Goal: Information Seeking & Learning: Learn about a topic

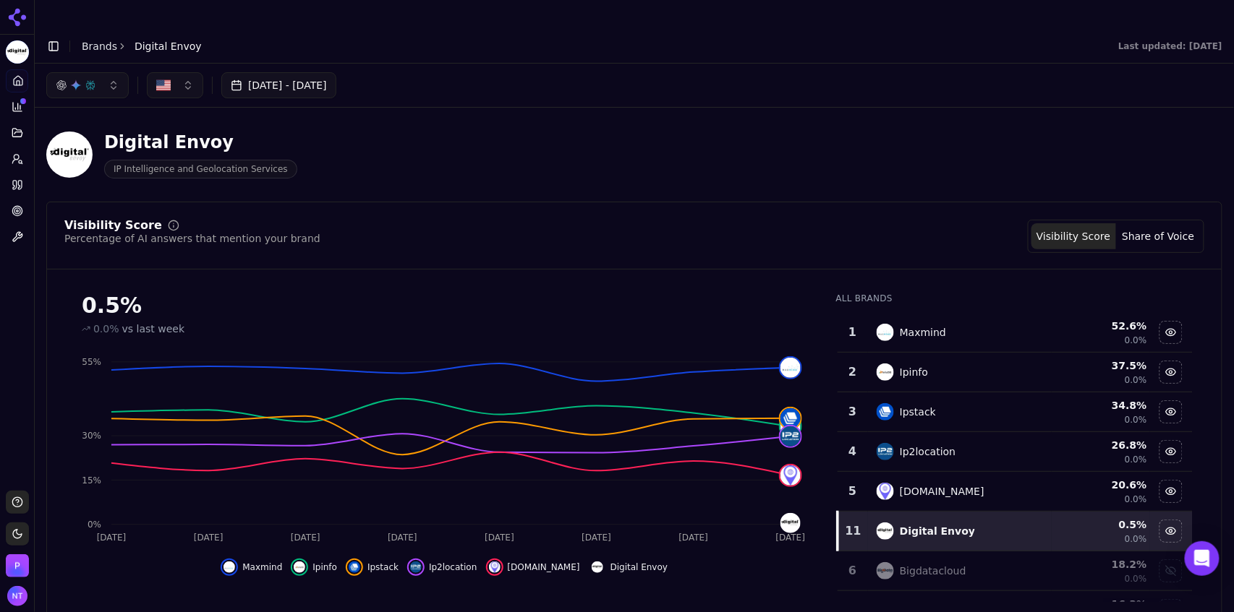
click at [90, 40] on link "Brands" at bounding box center [99, 46] width 35 height 12
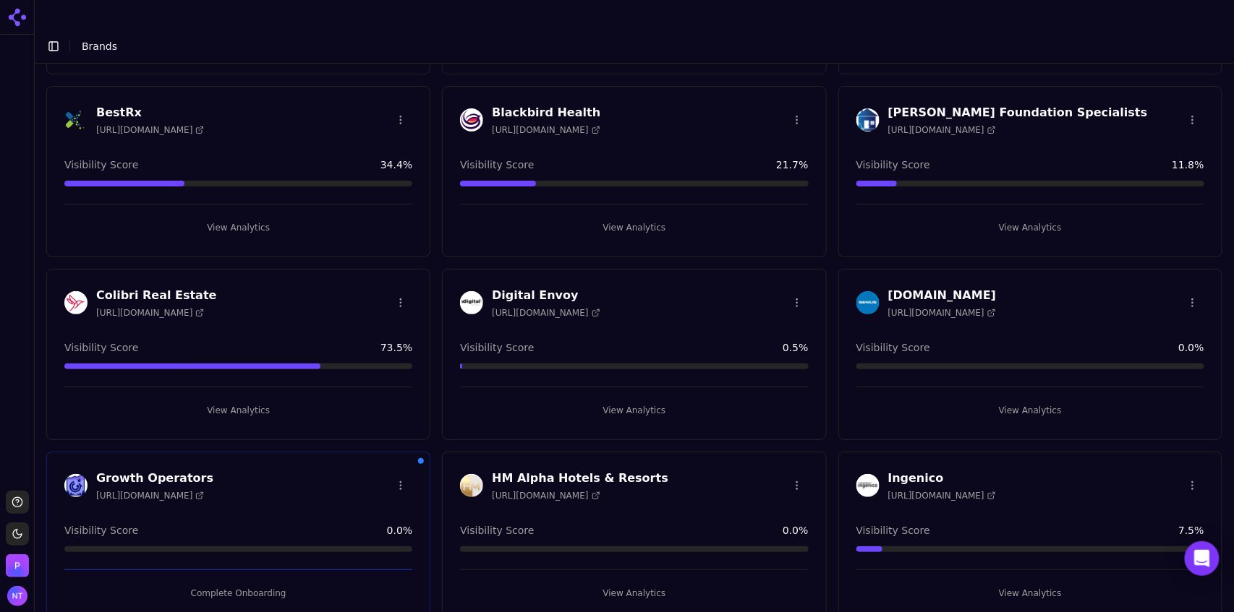
scroll to position [223, 0]
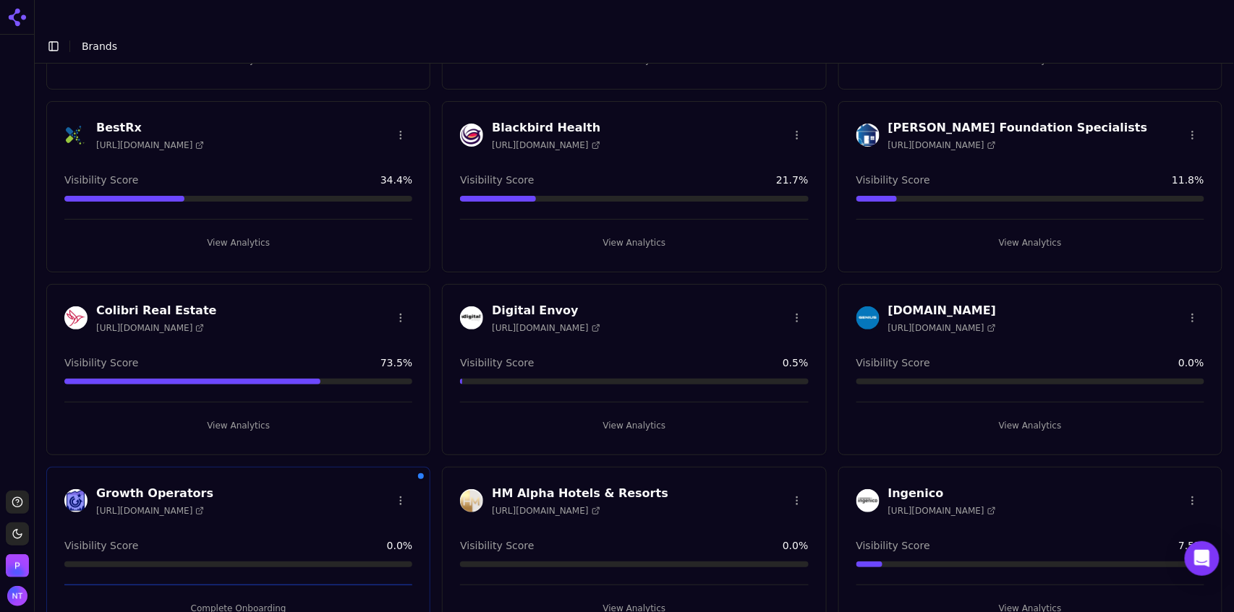
click at [796, 288] on html "Support Toggle theme [PERSON_NAME] Toggle Sidebar Brands Brand Analytics Track …" at bounding box center [617, 320] width 1234 height 641
click at [680, 314] on html "Support Toggle theme [PERSON_NAME] Toggle Sidebar Brands Brand Analytics Track …" at bounding box center [617, 320] width 1234 height 641
click at [521, 302] on h3 "Digital Envoy" at bounding box center [546, 310] width 108 height 17
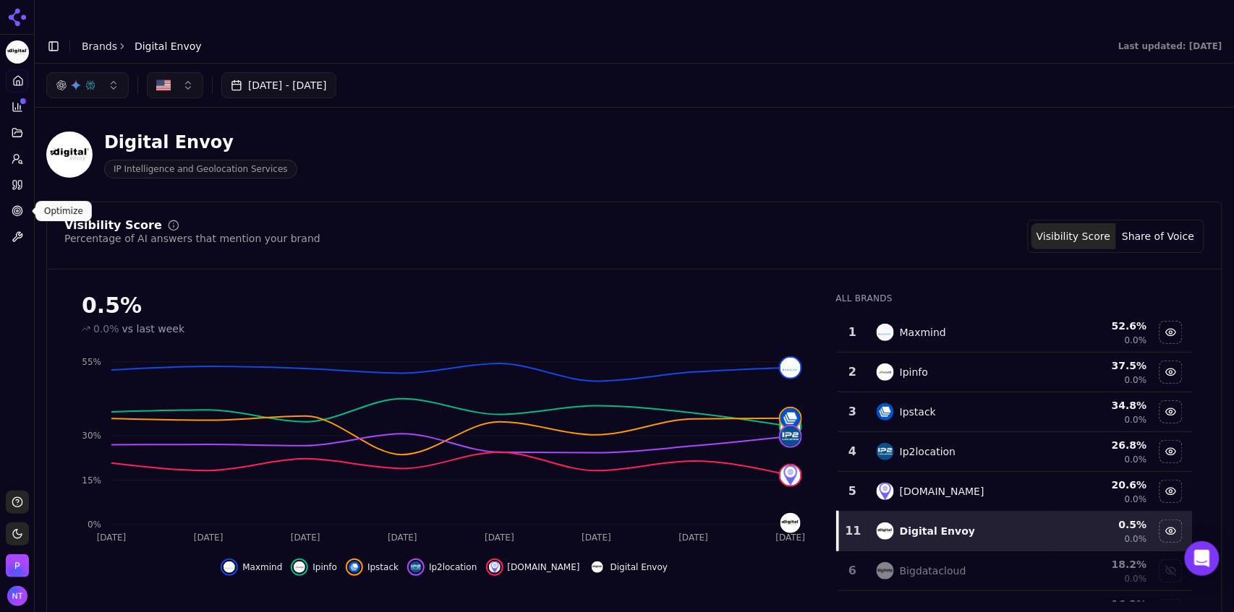
click at [14, 213] on icon at bounding box center [18, 211] width 12 height 12
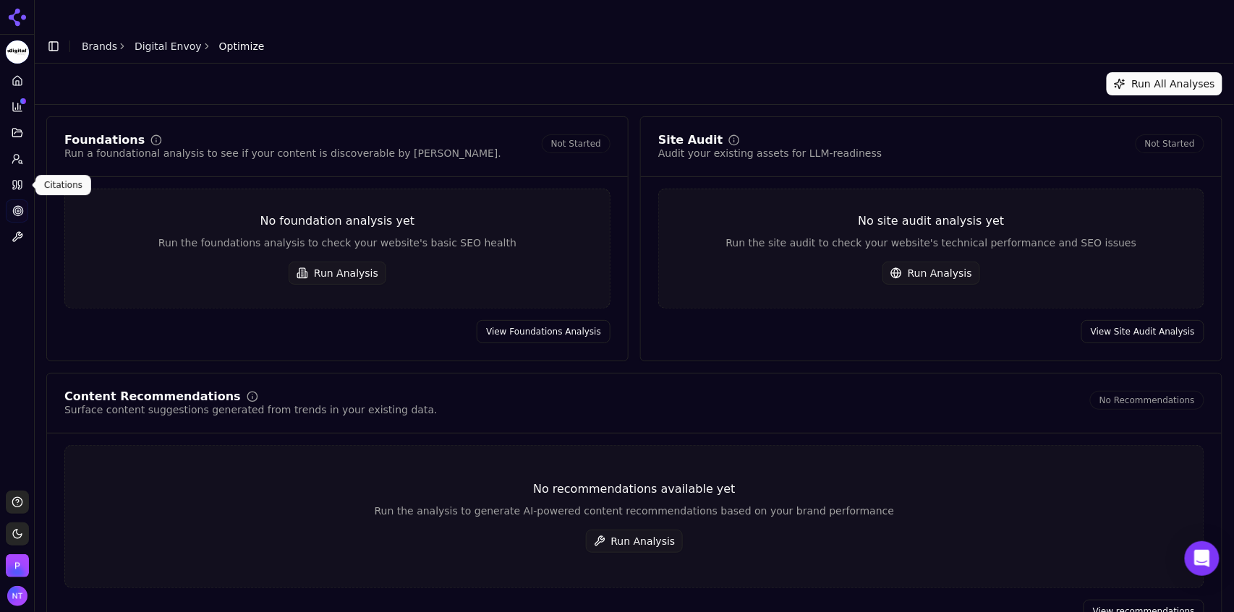
click at [15, 189] on icon at bounding box center [18, 185] width 12 height 12
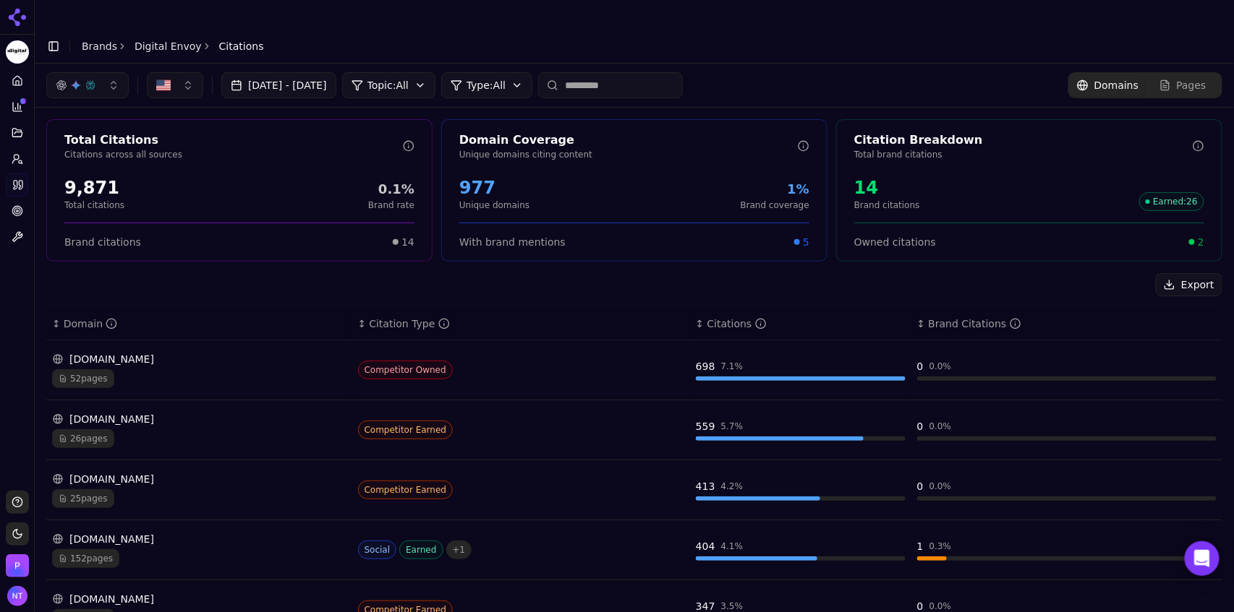
click at [18, 158] on circle at bounding box center [16, 157] width 5 height 5
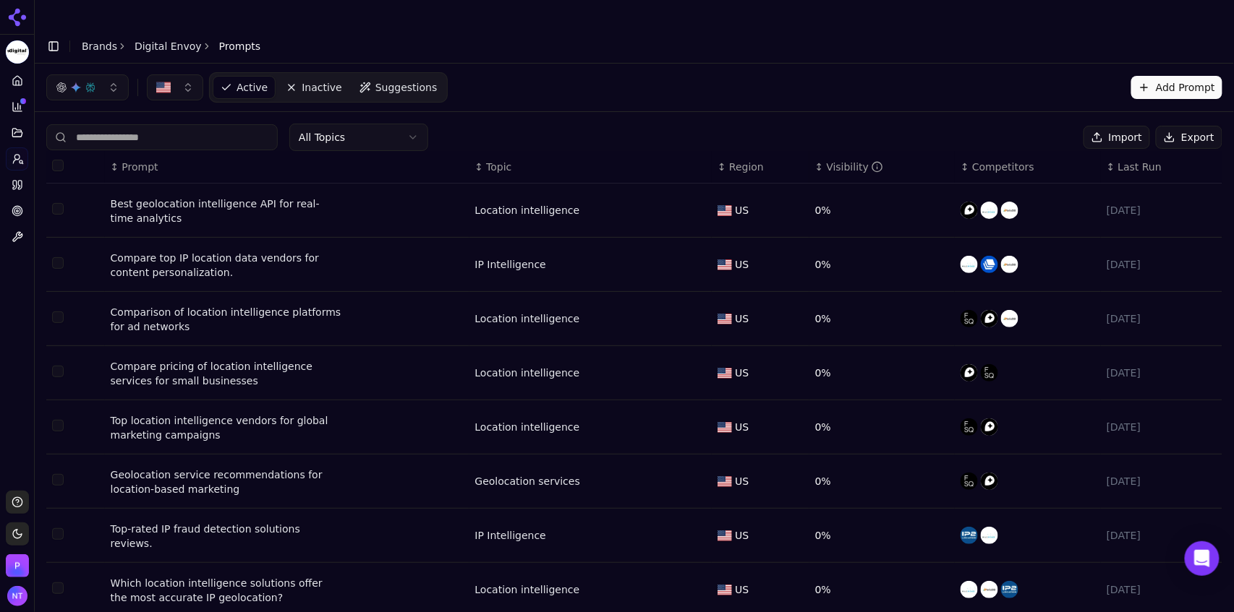
click at [20, 84] on icon at bounding box center [18, 81] width 12 height 12
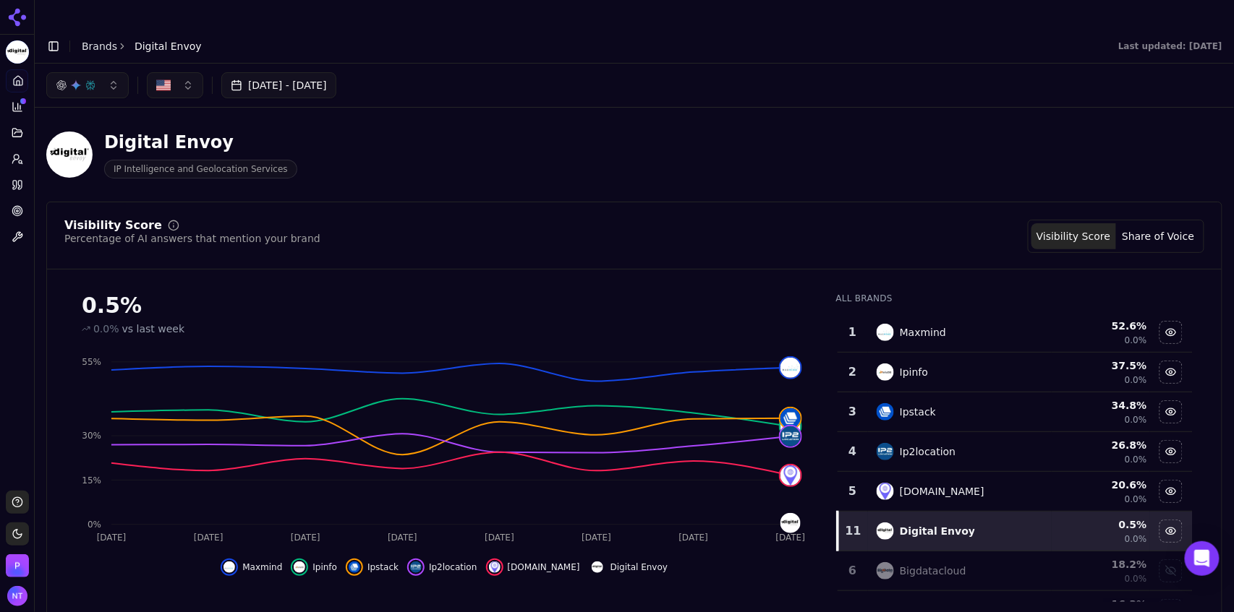
click at [18, 101] on icon at bounding box center [18, 107] width 12 height 12
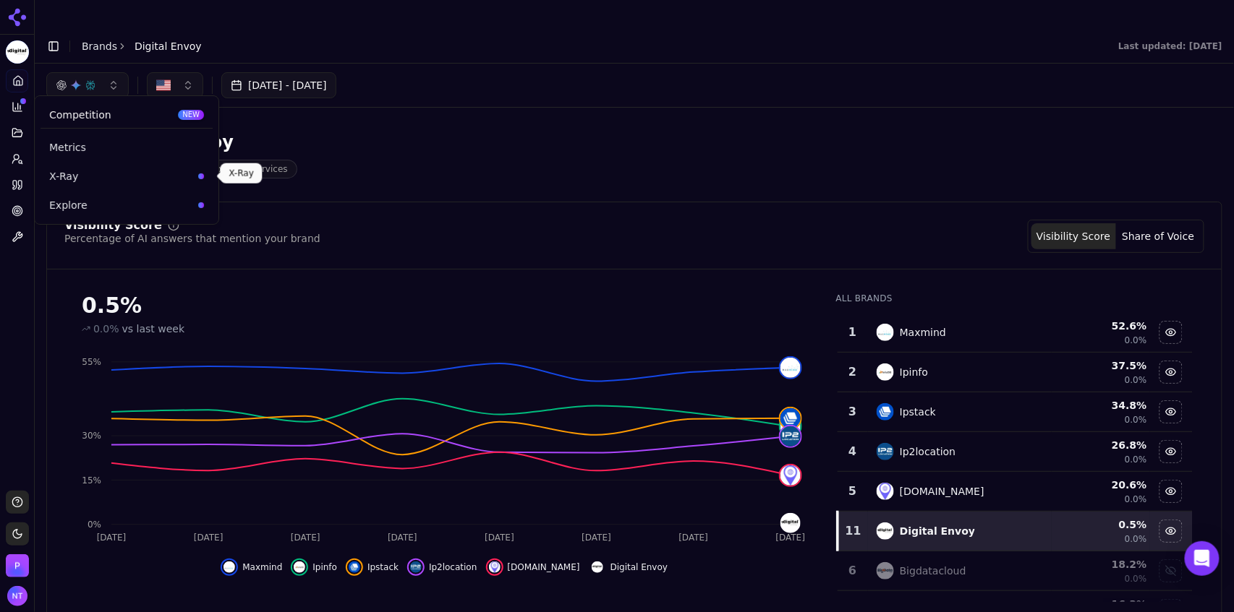
click at [75, 184] on link "X-Ray" at bounding box center [126, 176] width 172 height 26
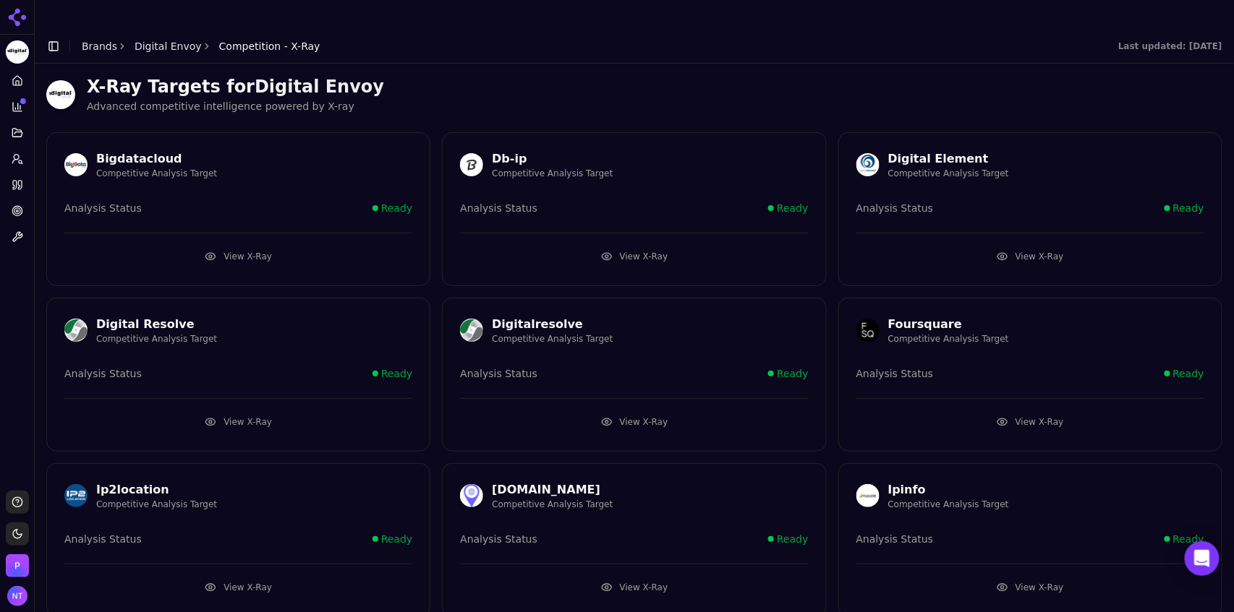
click at [1024, 245] on button "View X-Ray" at bounding box center [1030, 256] width 348 height 23
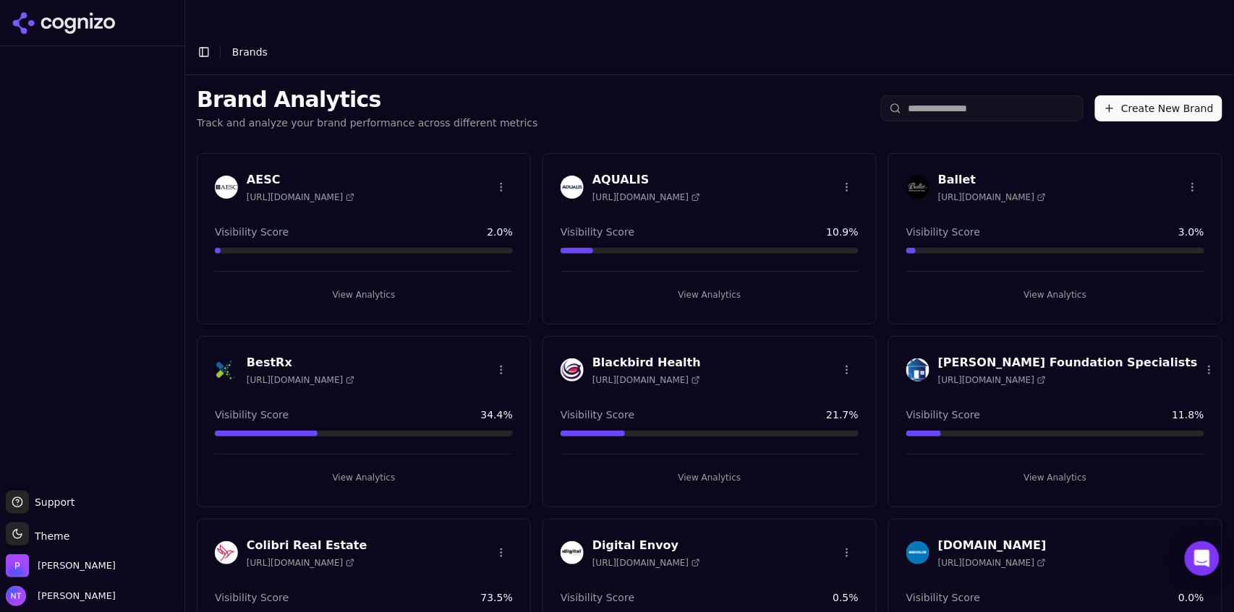
click at [195, 42] on button "Toggle Sidebar" at bounding box center [204, 52] width 20 height 20
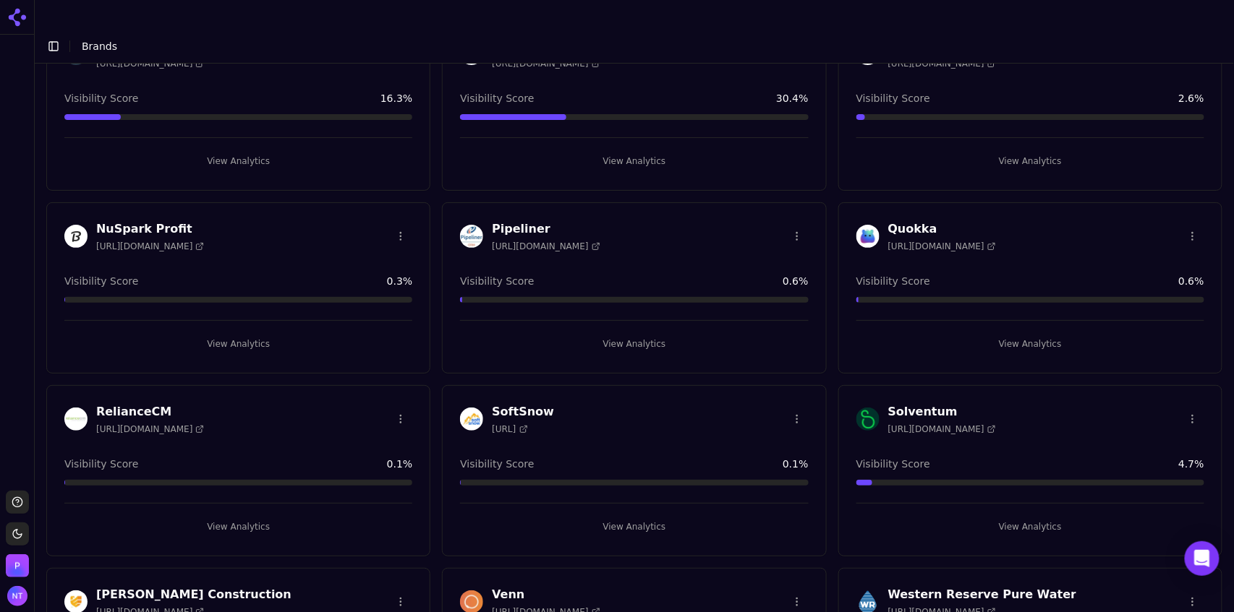
scroll to position [1153, 0]
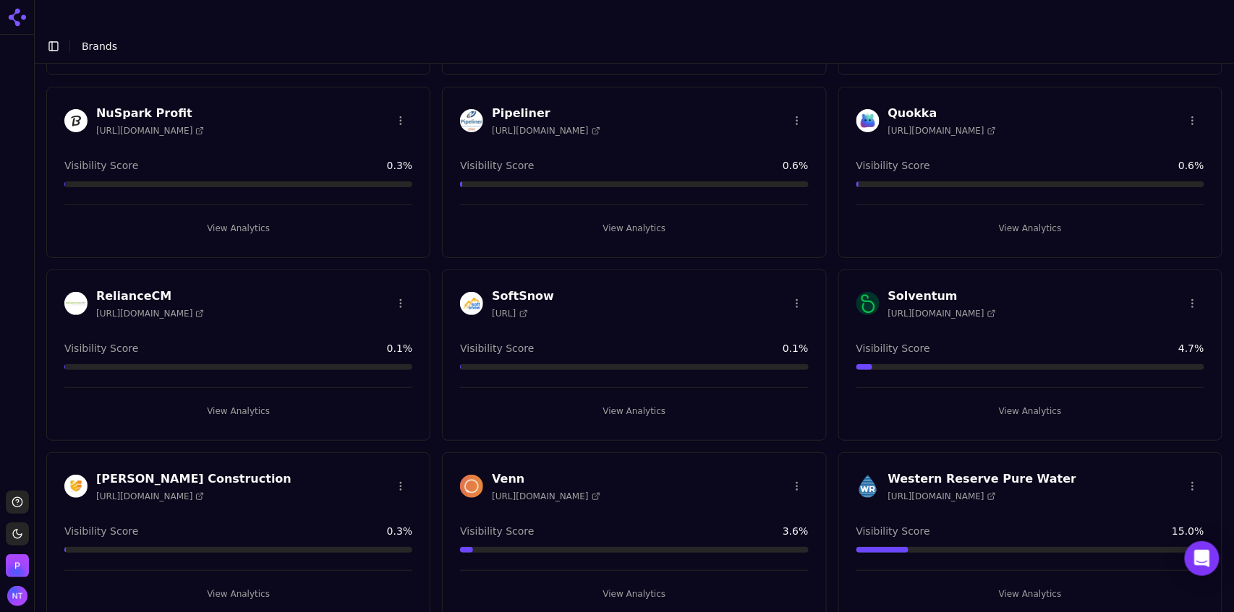
click at [635, 583] on button "View Analytics" at bounding box center [634, 594] width 348 height 23
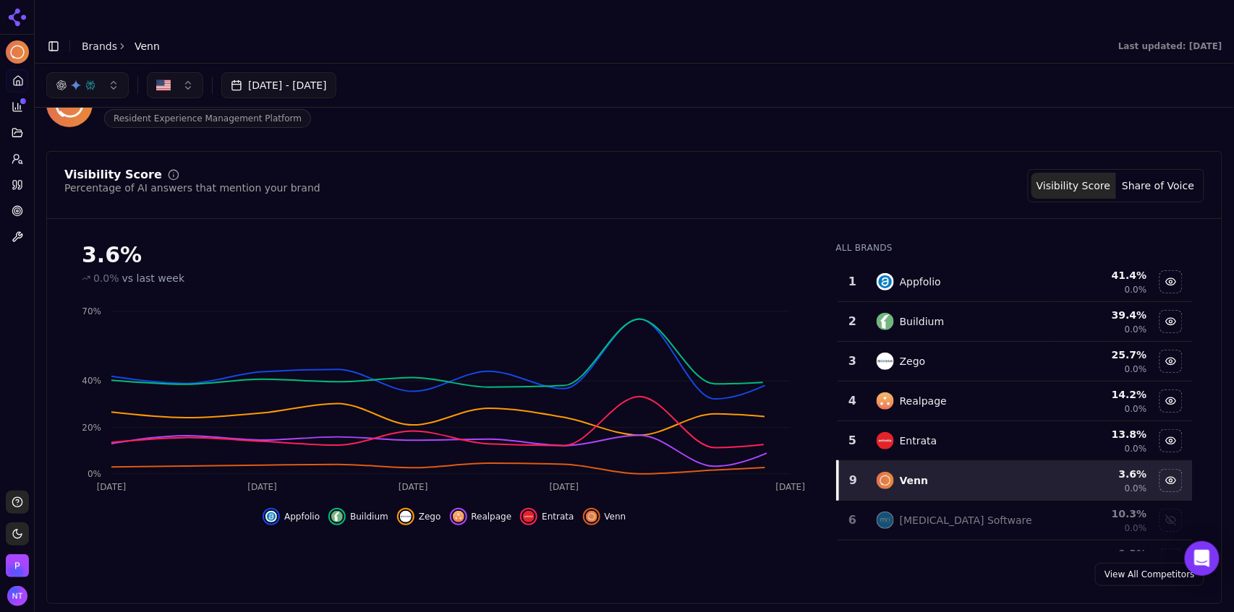
scroll to position [64, 0]
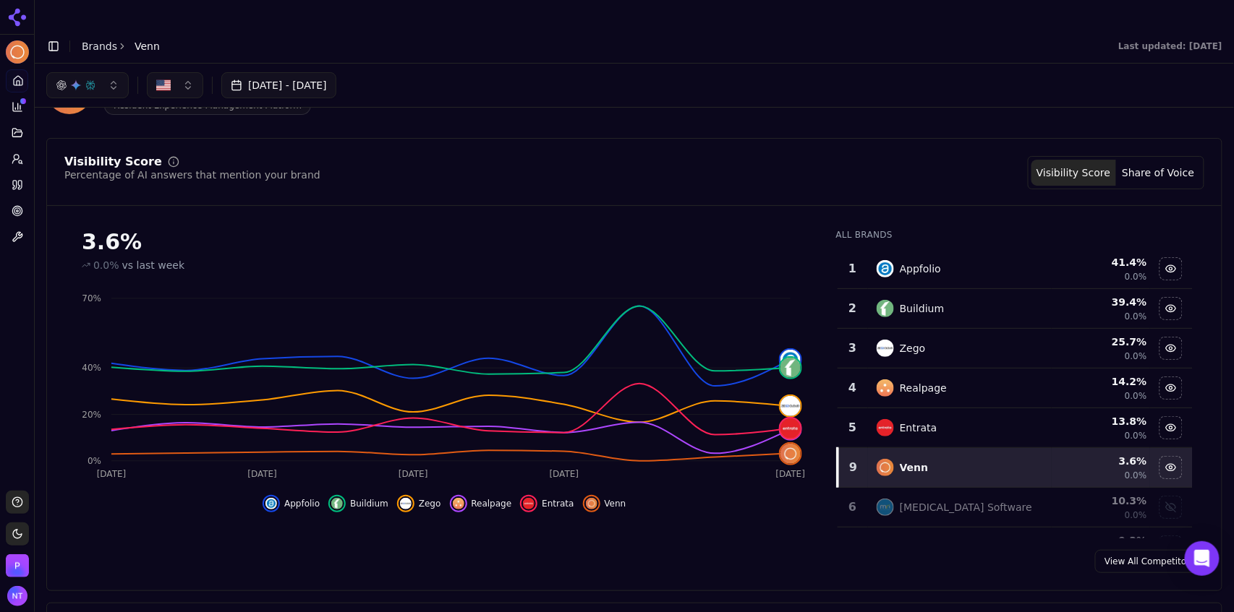
click at [75, 80] on div "button" at bounding box center [76, 86] width 12 height 12
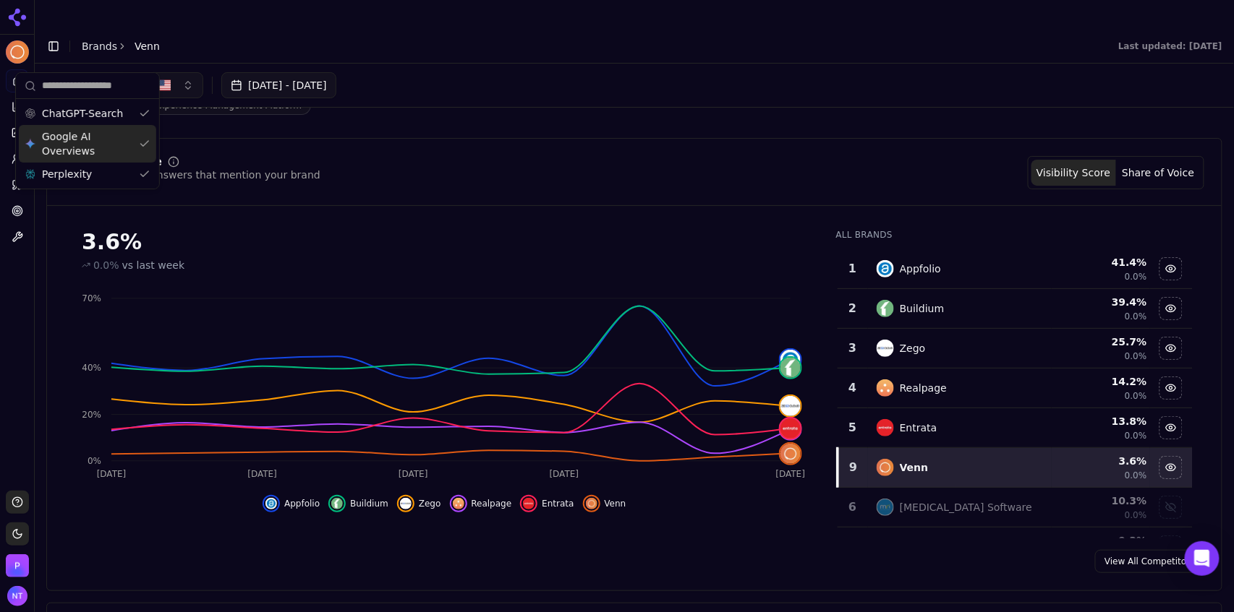
click at [93, 137] on span "Google AI Overviews" at bounding box center [87, 143] width 91 height 29
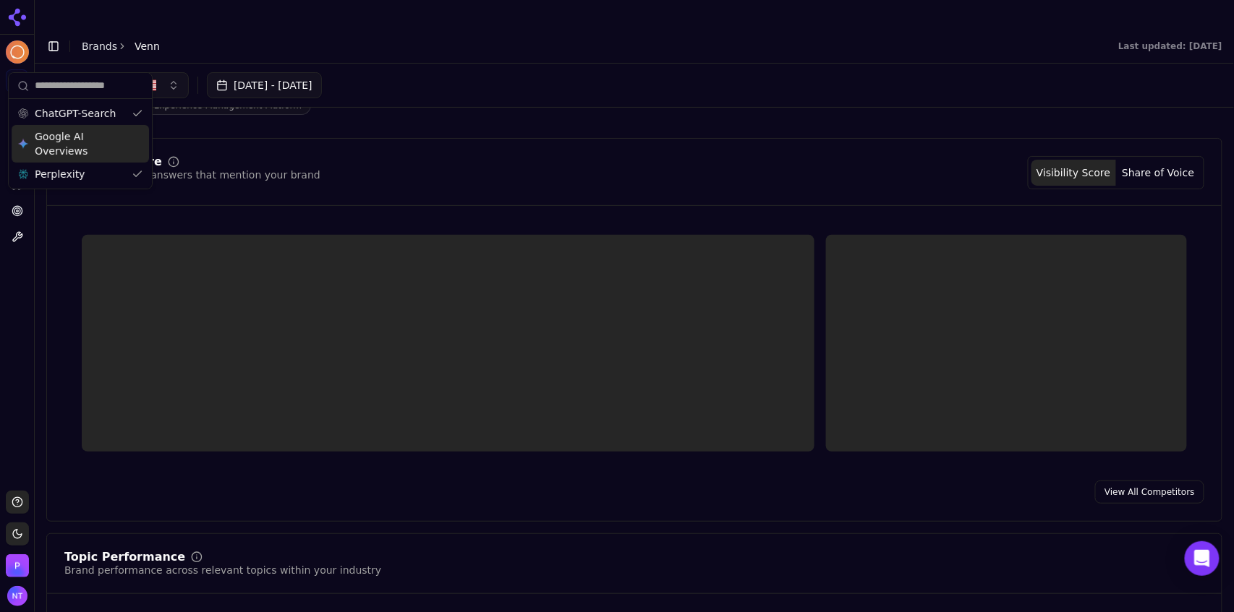
click at [89, 167] on div "Perplexity" at bounding box center [80, 174] width 137 height 23
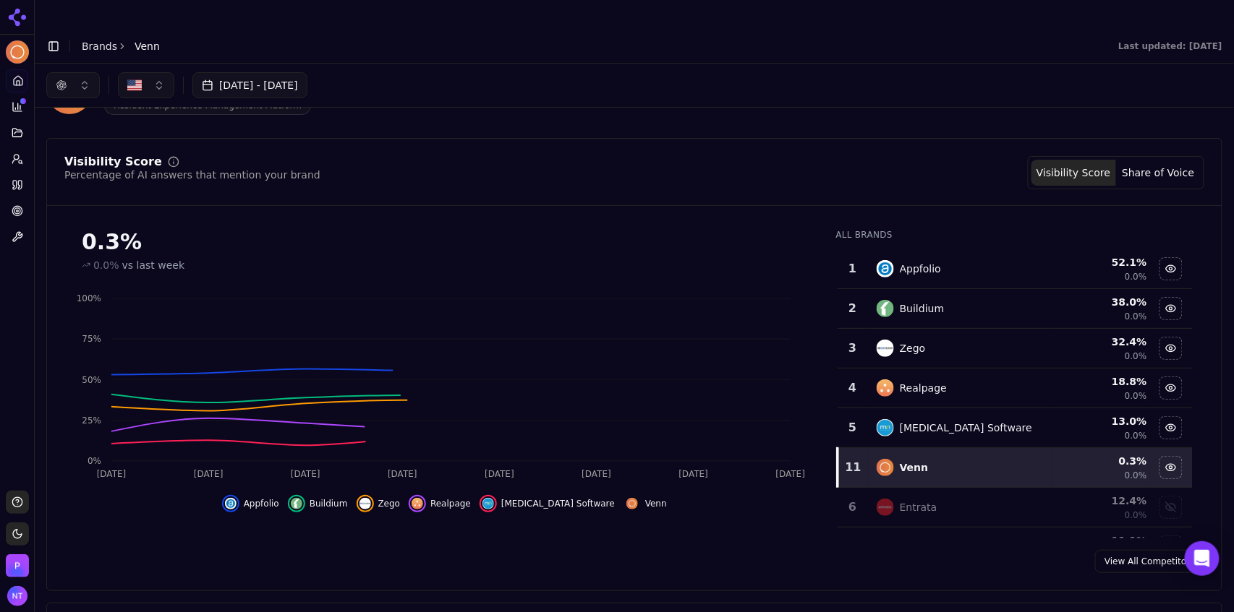
click at [489, 72] on div "[DATE] - [DATE]" at bounding box center [634, 85] width 1176 height 26
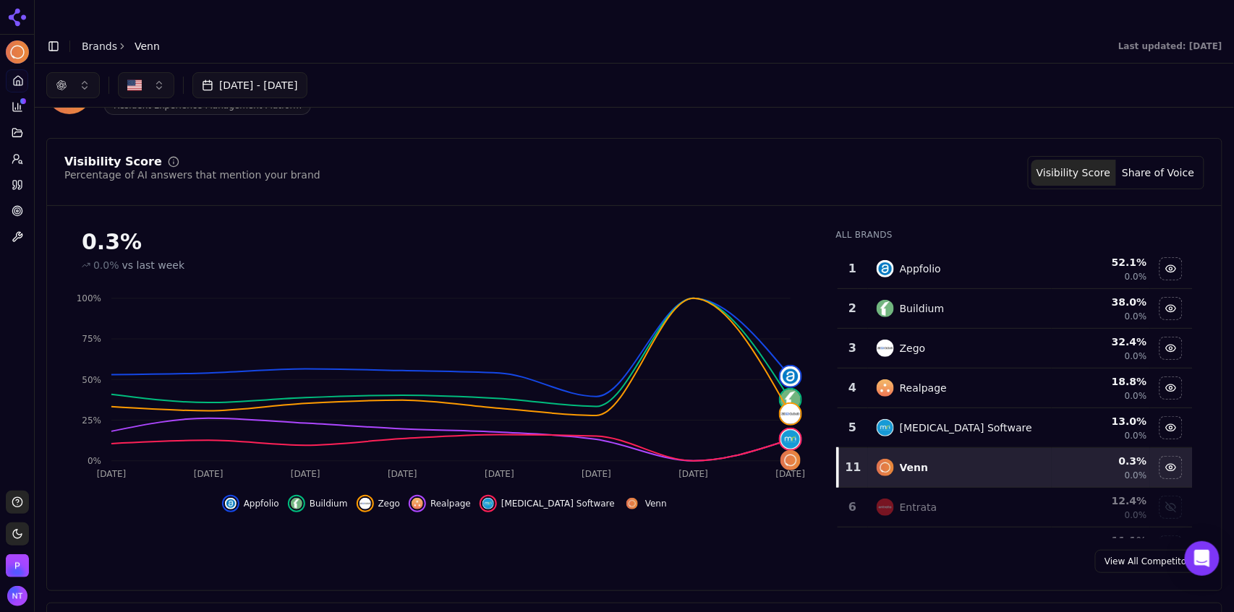
click at [64, 80] on div "button" at bounding box center [62, 86] width 12 height 12
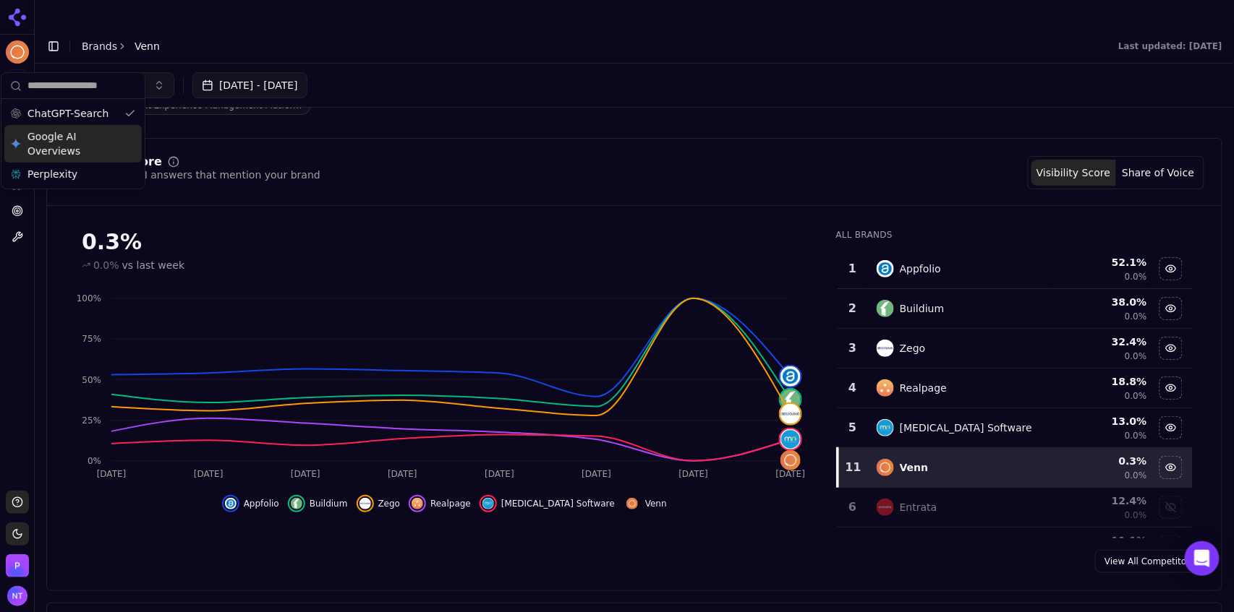
click at [69, 142] on span "Google AI Overviews" at bounding box center [72, 143] width 91 height 29
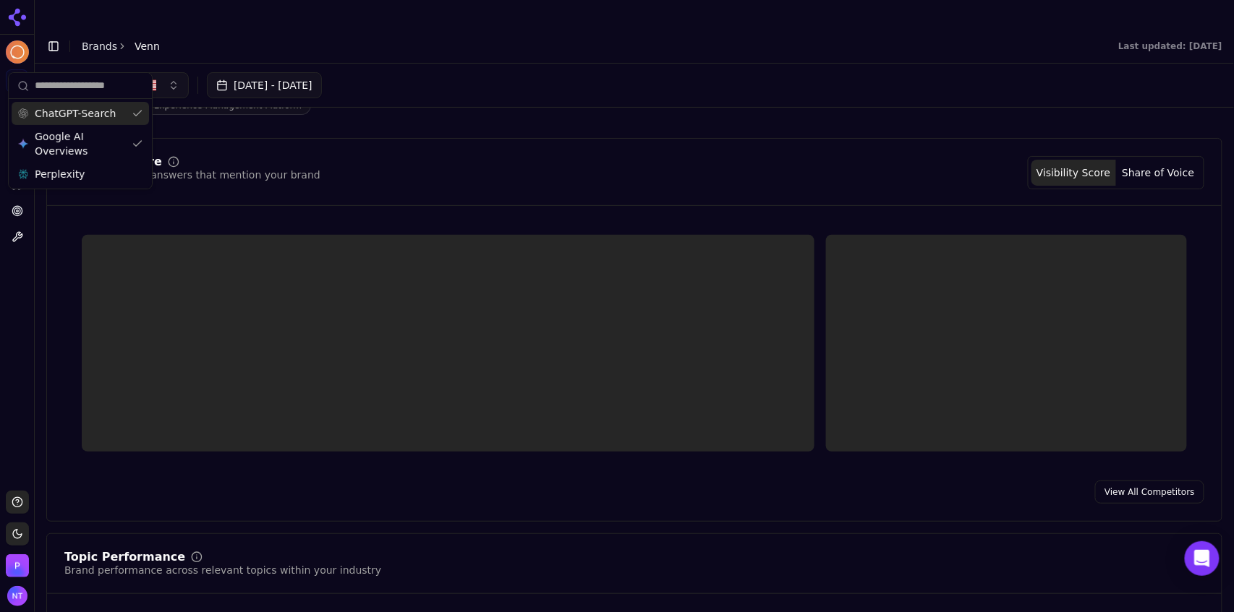
click at [74, 116] on span "ChatGPT-Search" at bounding box center [75, 113] width 81 height 14
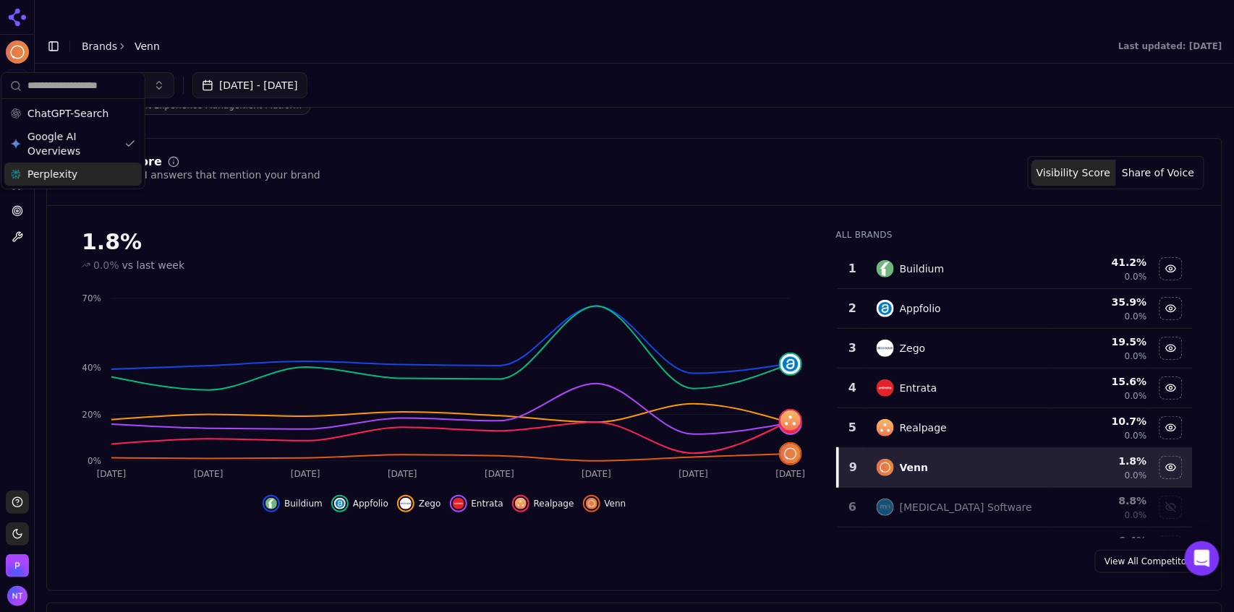
click at [59, 179] on span "Perplexity" at bounding box center [52, 174] width 50 height 14
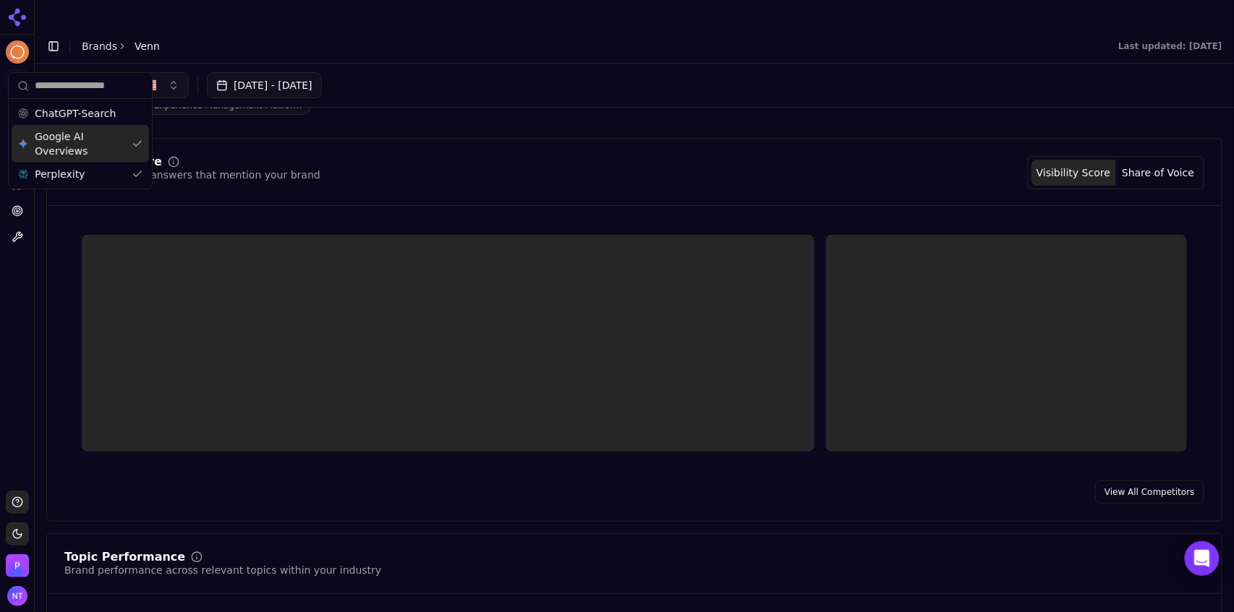
click at [61, 139] on span "Google AI Overviews" at bounding box center [80, 143] width 91 height 29
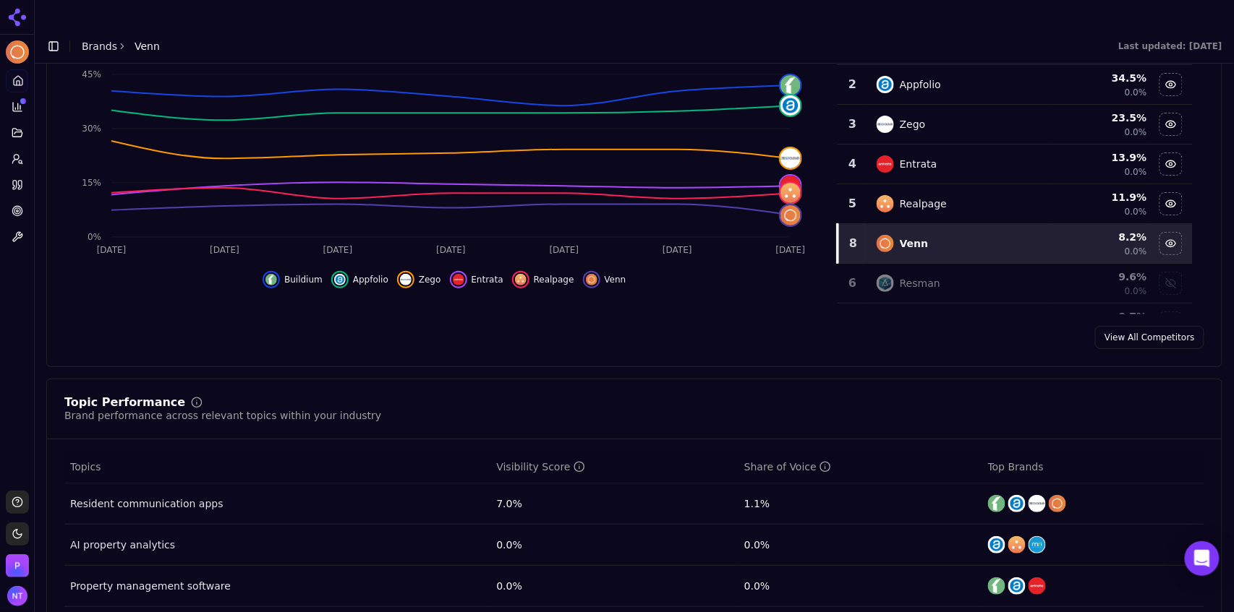
scroll to position [426, 0]
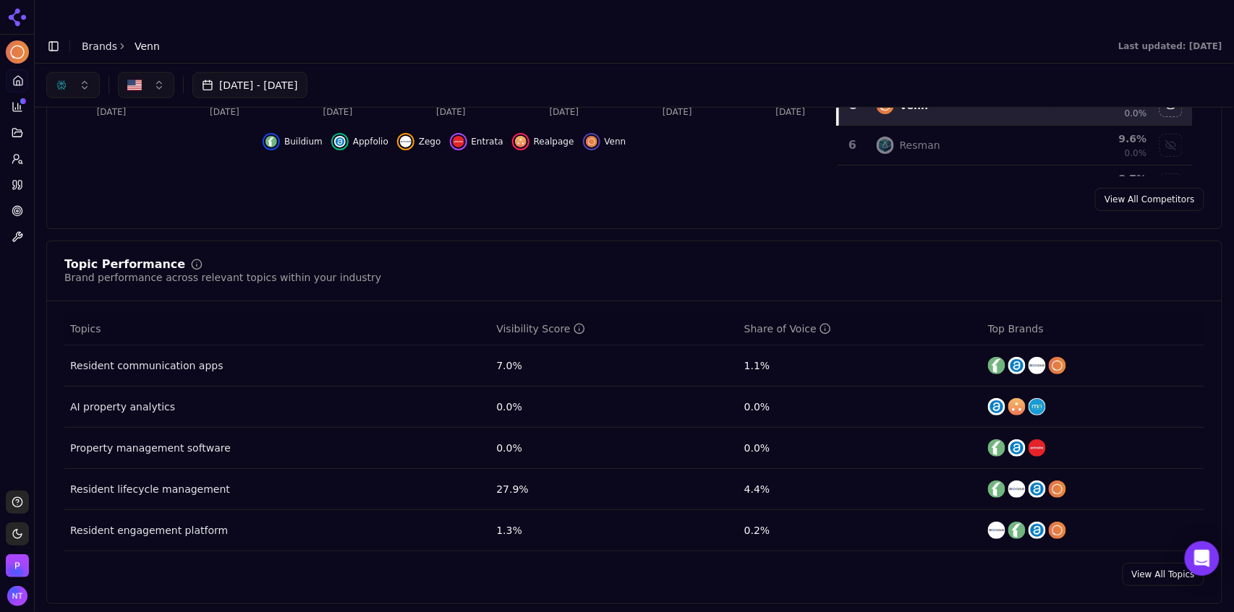
click at [179, 482] on div "Resident lifecycle management" at bounding box center [150, 489] width 160 height 14
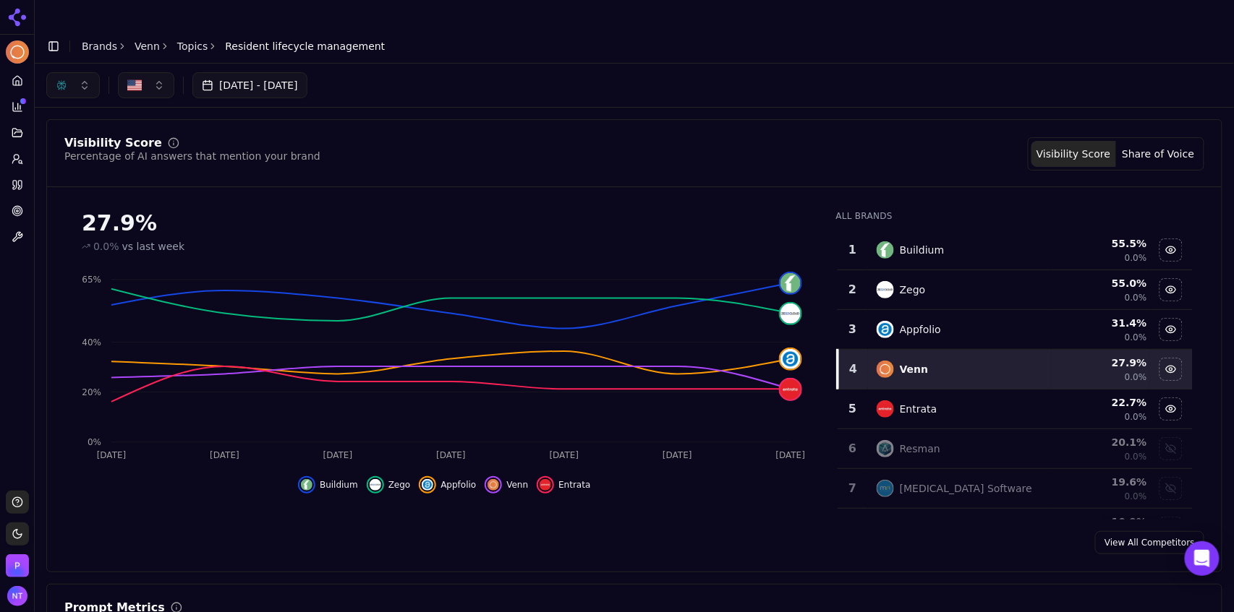
click at [69, 72] on button "button" at bounding box center [73, 85] width 54 height 26
click at [75, 153] on span "Google AI Overviews" at bounding box center [72, 143] width 91 height 29
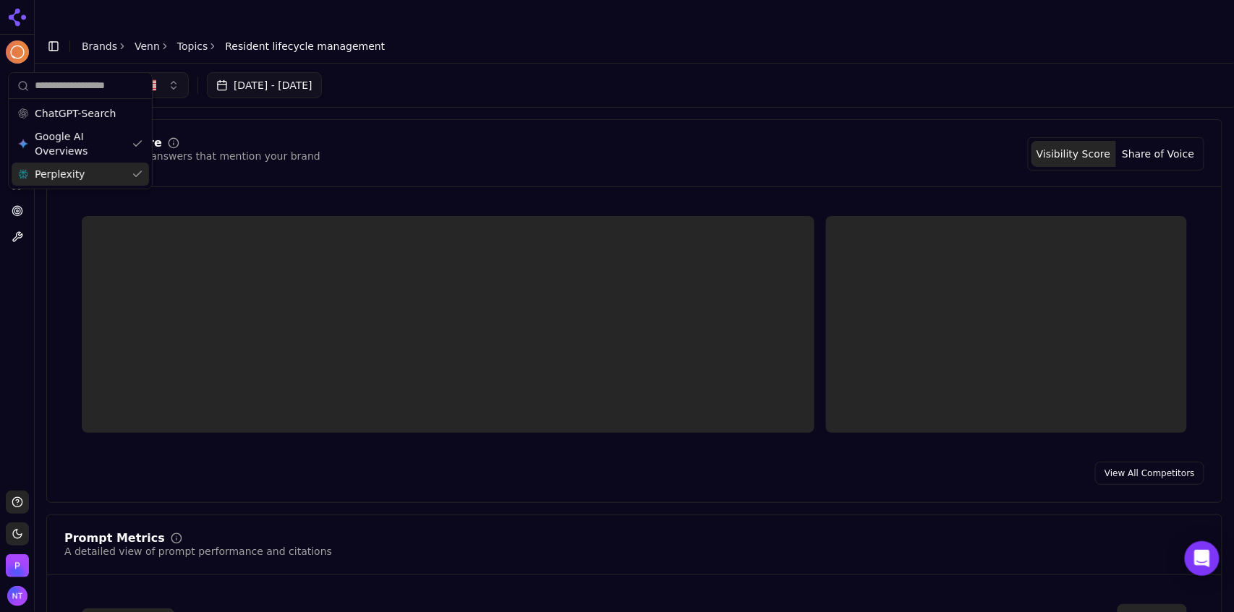
click at [68, 176] on span "Perplexity" at bounding box center [60, 174] width 50 height 14
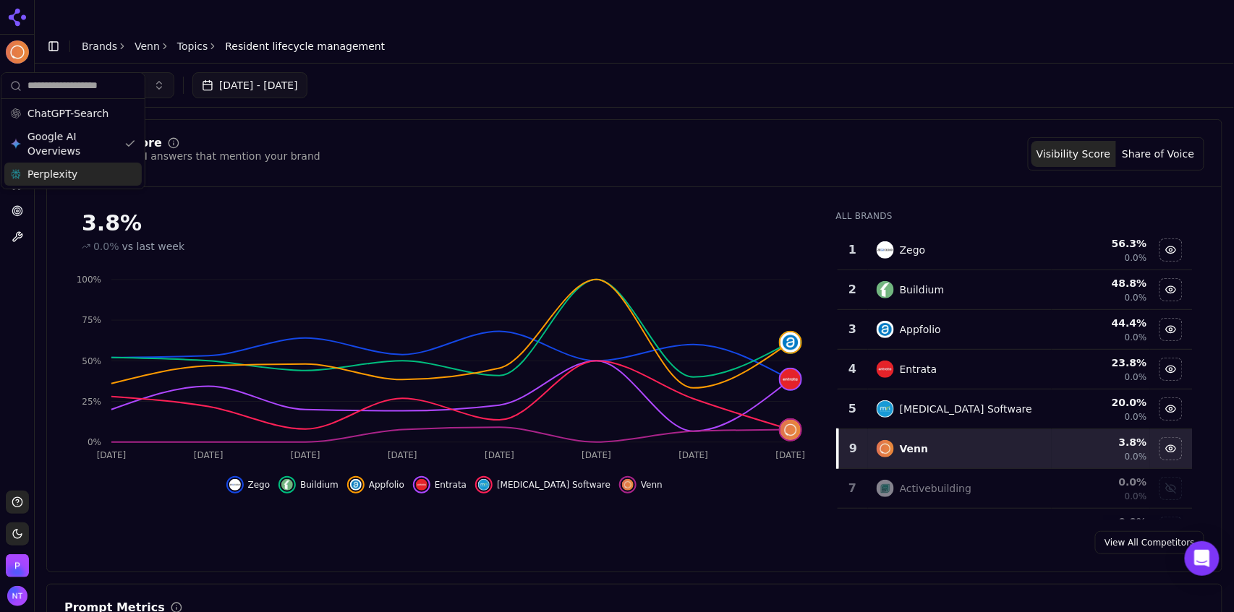
click at [90, 169] on div "Perplexity" at bounding box center [72, 174] width 137 height 23
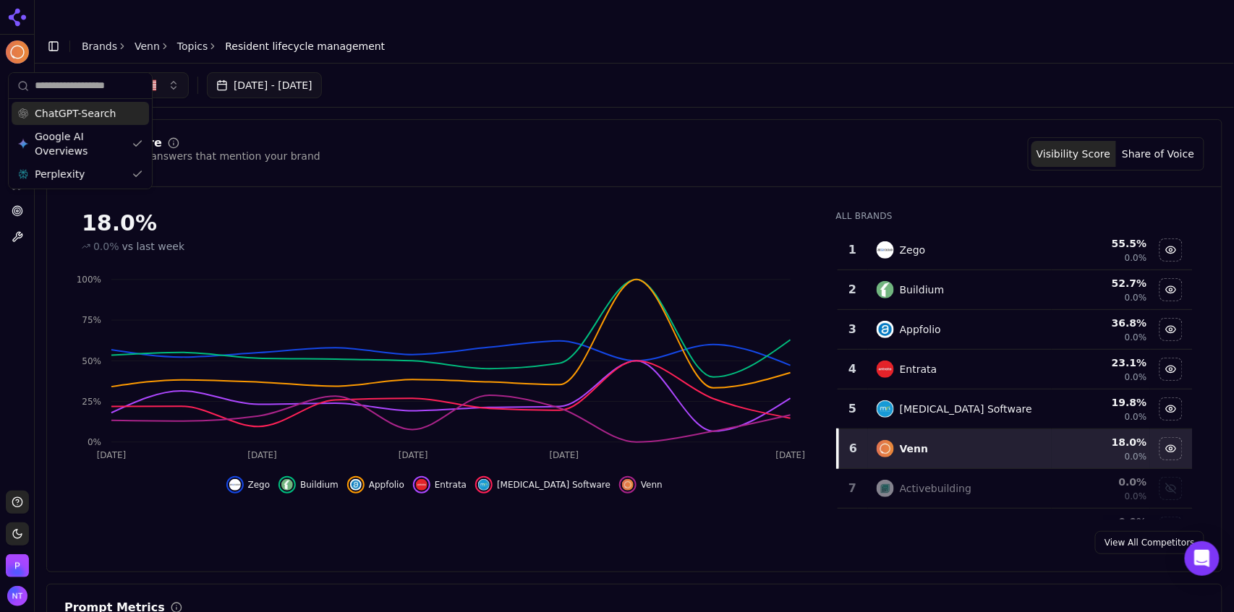
click at [87, 121] on div "ChatGPT-Search" at bounding box center [80, 113] width 137 height 23
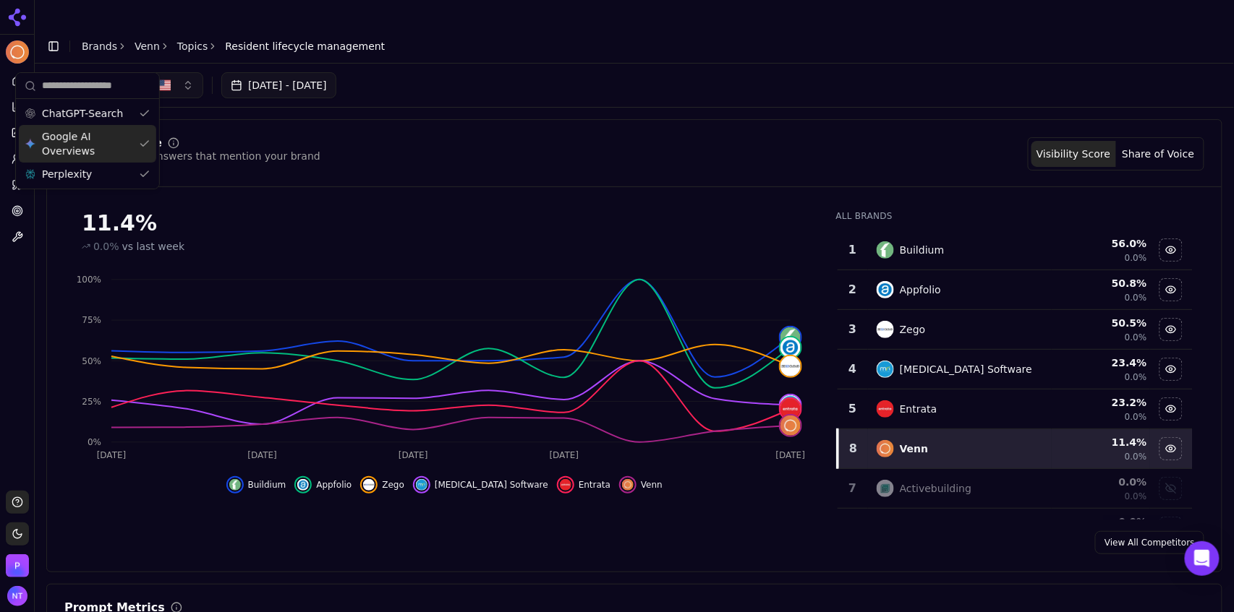
click at [116, 143] on span "Google AI Overviews" at bounding box center [87, 143] width 91 height 29
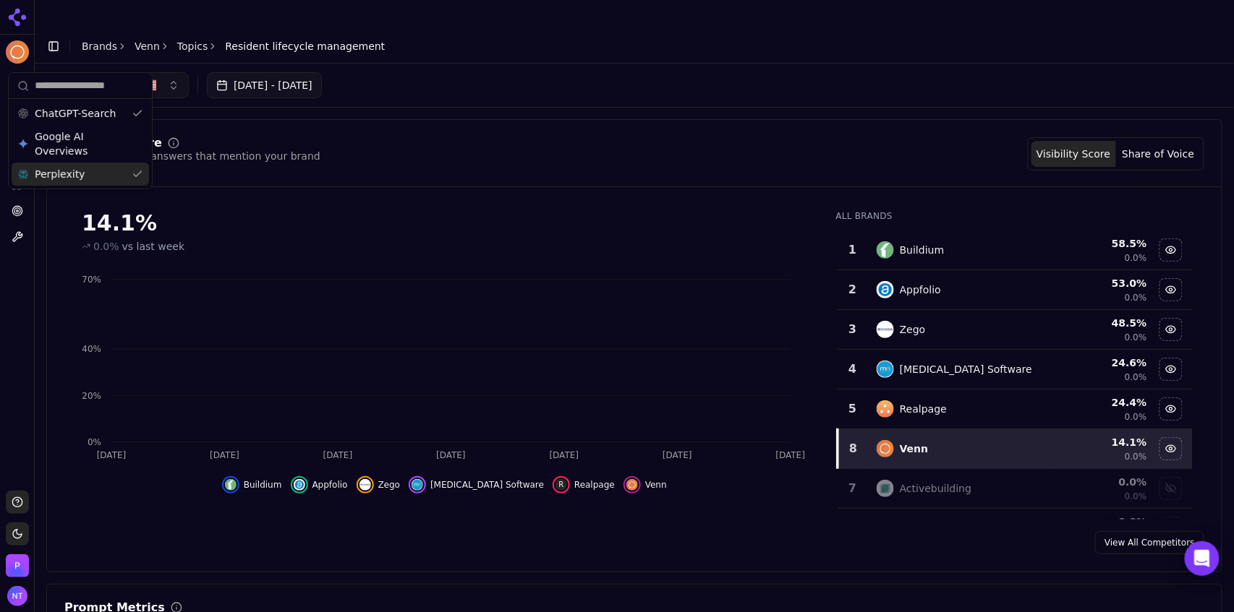
click at [85, 176] on div "Perplexity" at bounding box center [80, 174] width 137 height 23
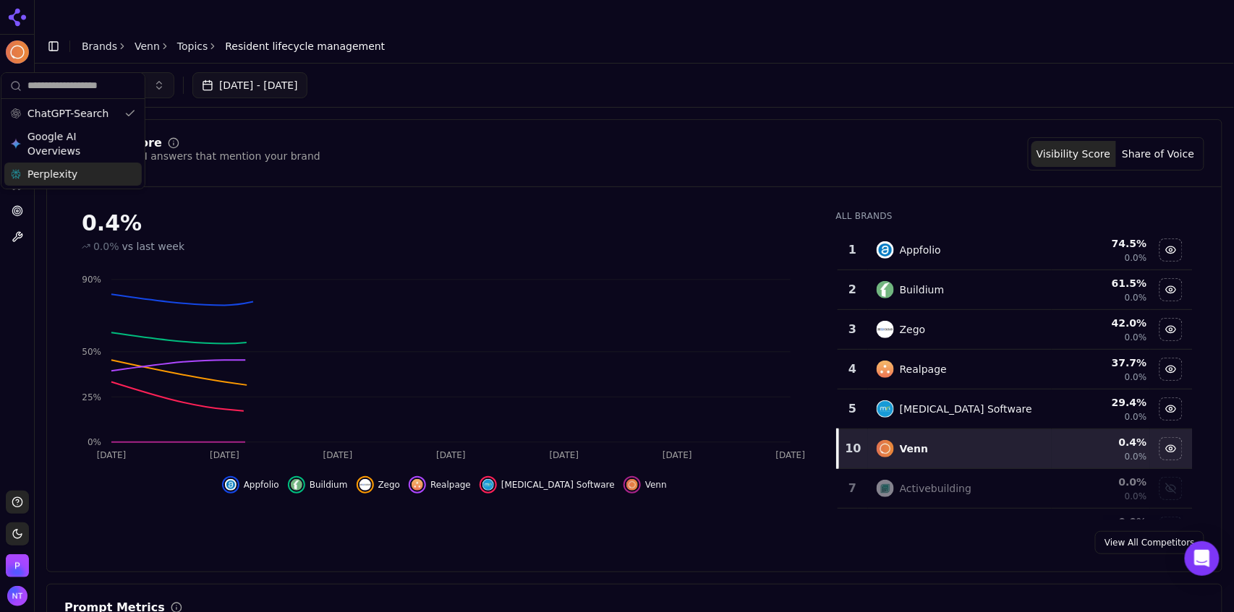
click at [486, 72] on div "[DATE] - [DATE]" at bounding box center [634, 85] width 1176 height 26
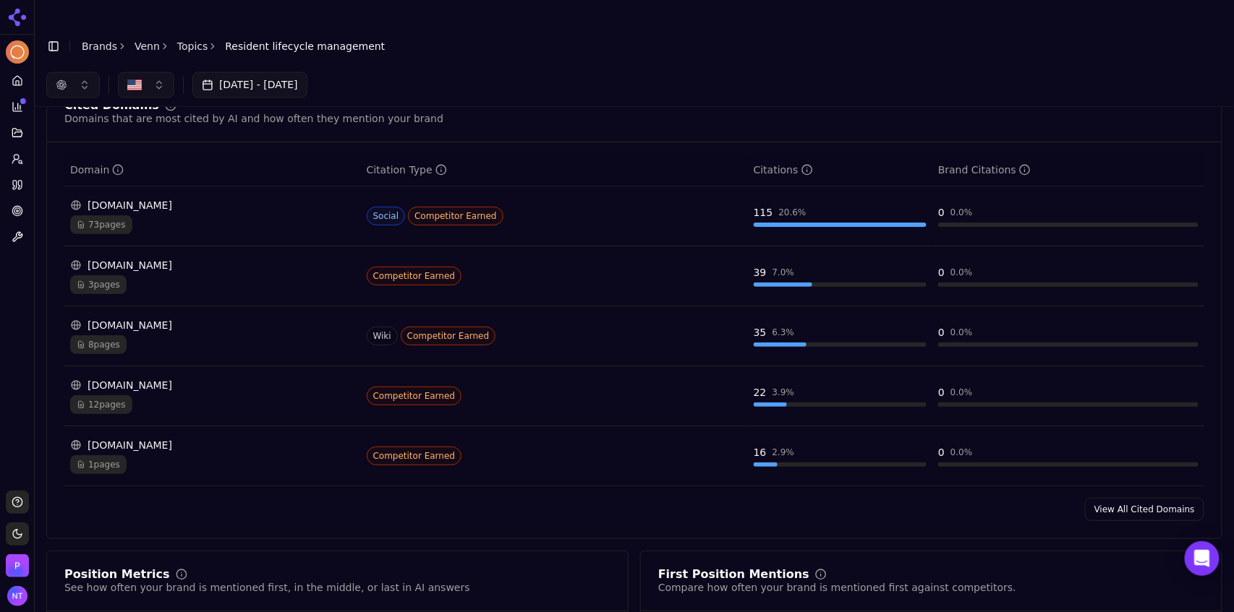
scroll to position [941, 0]
click at [1142, 500] on link "View All Cited Domains" at bounding box center [1144, 511] width 119 height 23
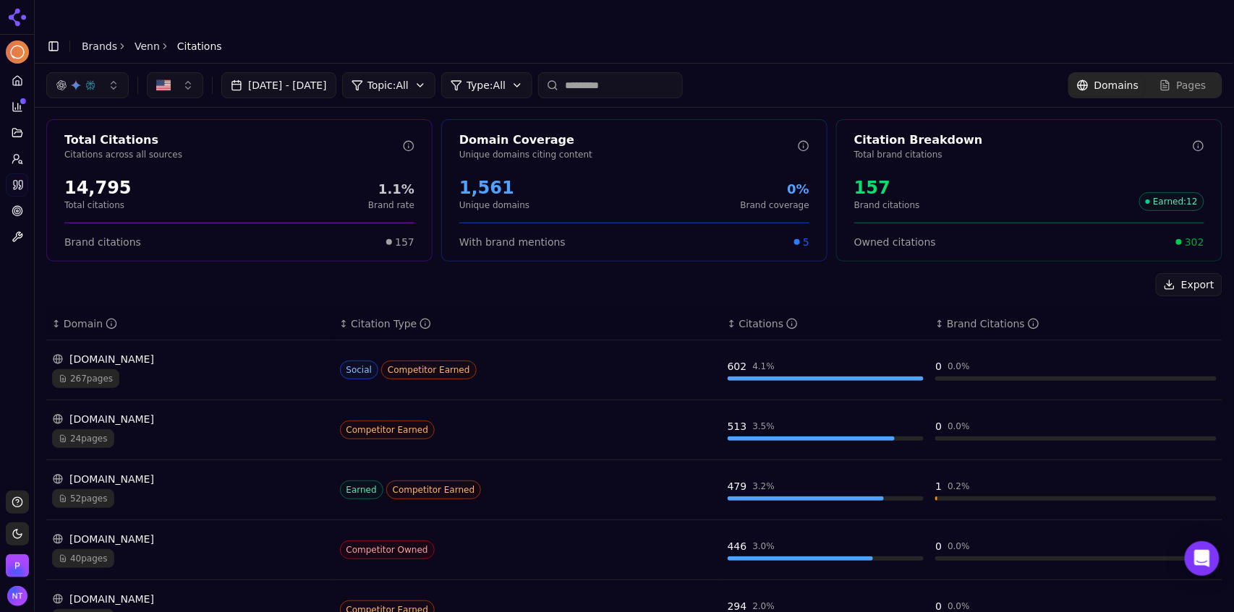
click at [111, 72] on button "button" at bounding box center [87, 85] width 82 height 26
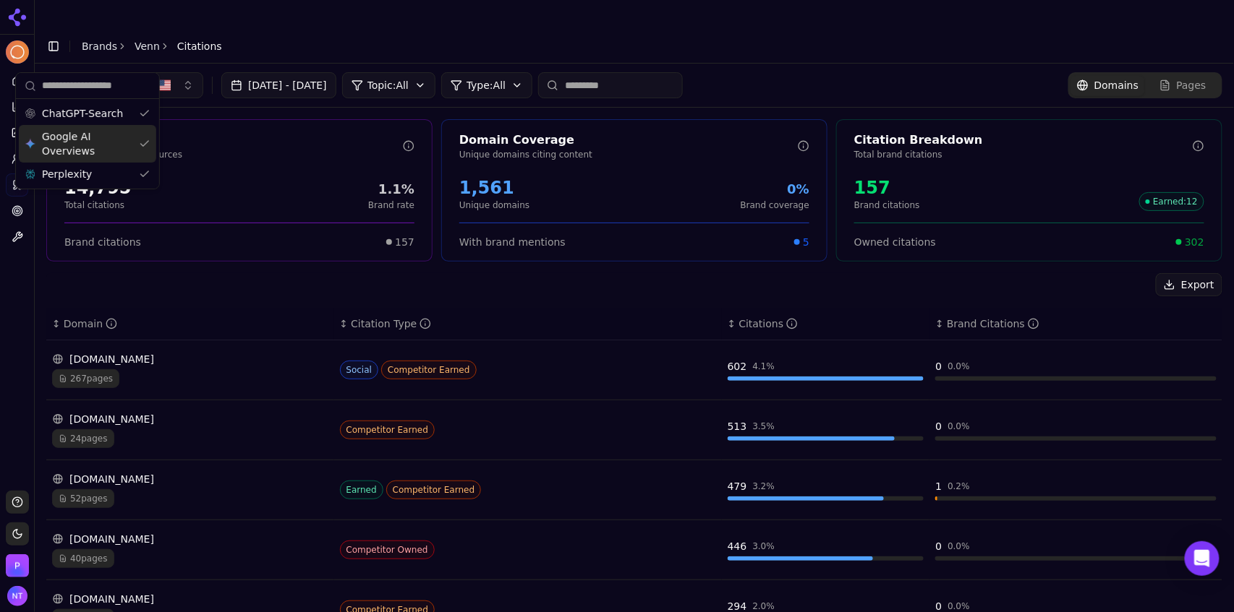
click at [91, 140] on span "Google AI Overviews" at bounding box center [87, 143] width 91 height 29
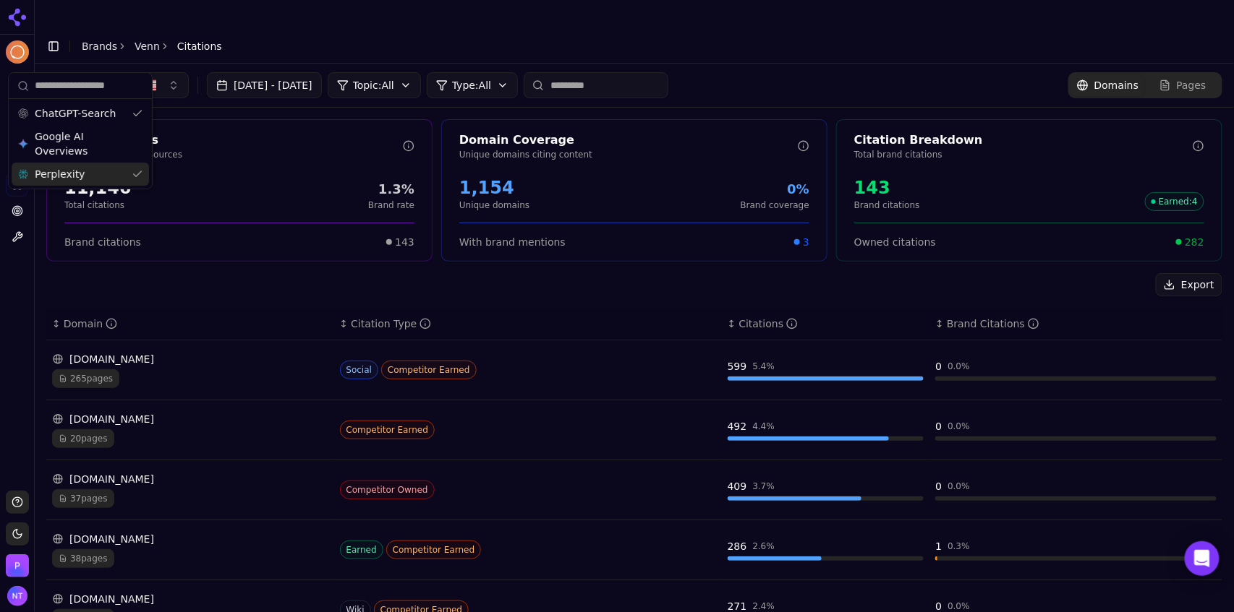
click at [78, 173] on div "Perplexity" at bounding box center [80, 174] width 137 height 23
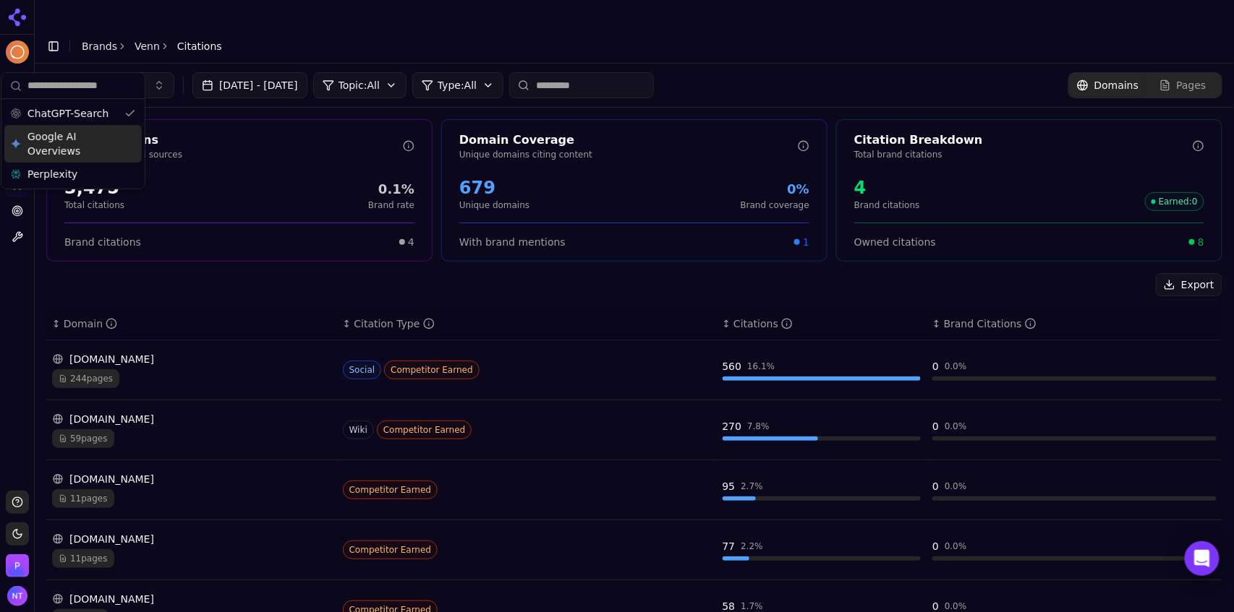
click at [67, 148] on span "Google AI Overviews" at bounding box center [72, 143] width 91 height 29
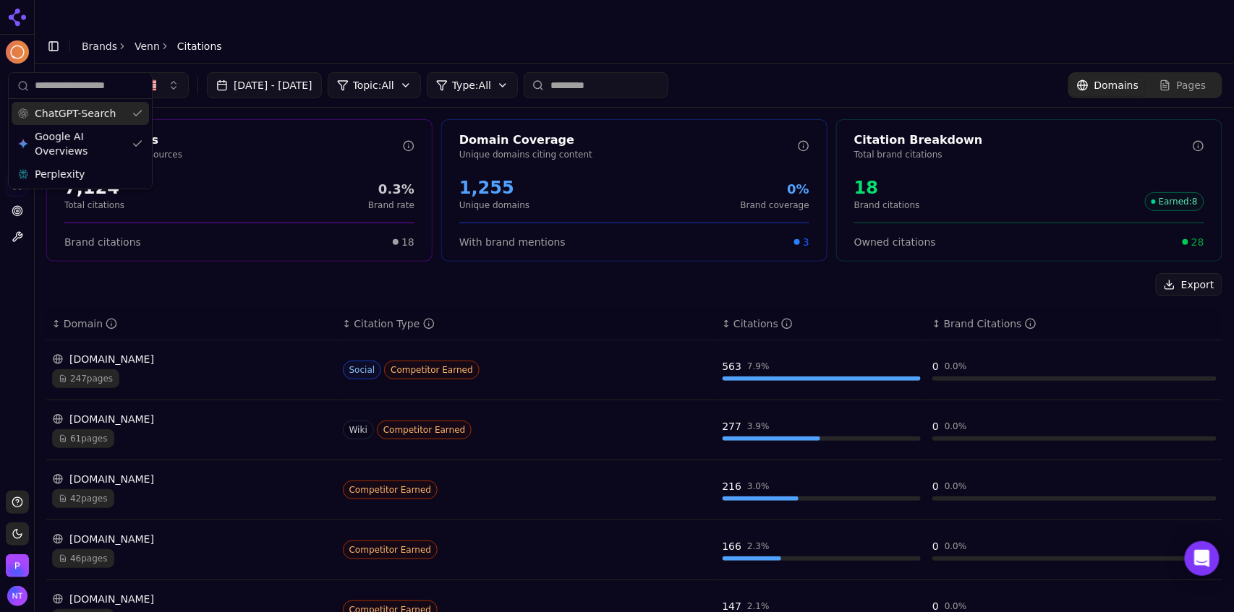
click at [67, 116] on span "ChatGPT-Search" at bounding box center [75, 113] width 81 height 14
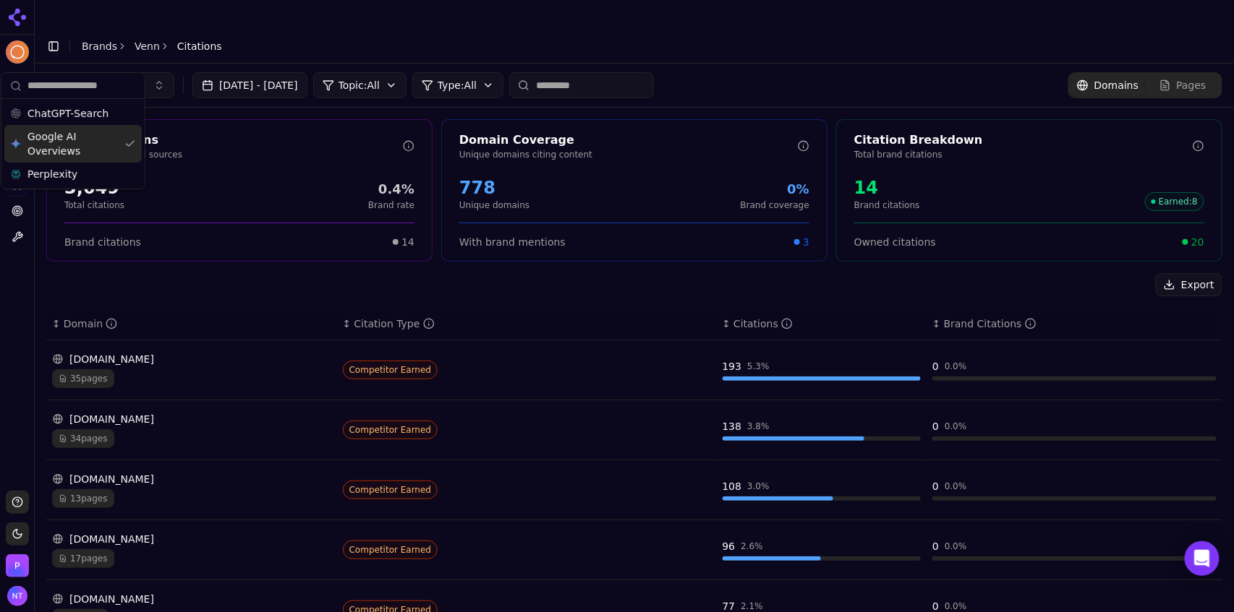
click at [78, 148] on span "Google AI Overviews" at bounding box center [72, 143] width 91 height 29
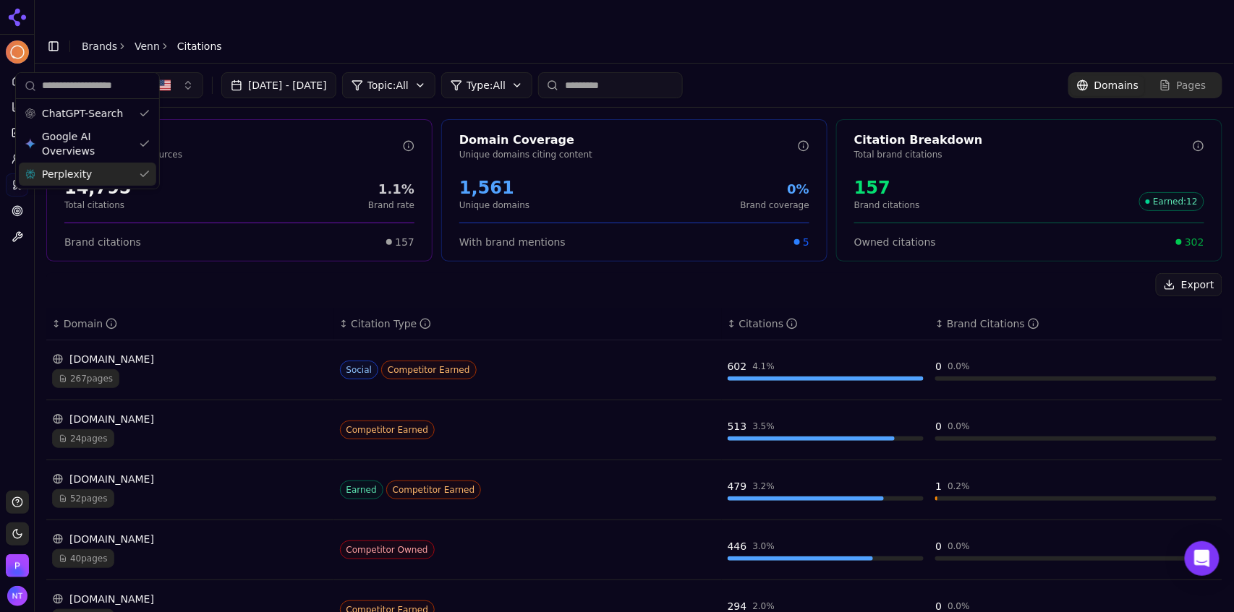
click at [72, 172] on span "Perplexity" at bounding box center [67, 174] width 50 height 14
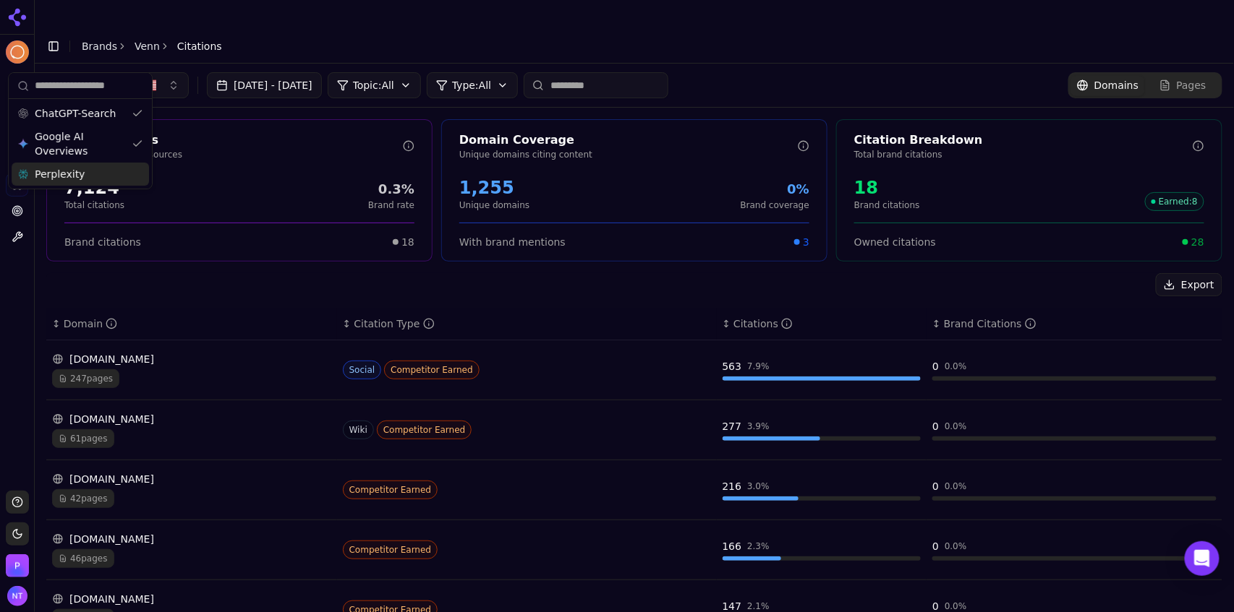
click at [77, 163] on div "Perplexity" at bounding box center [80, 174] width 137 height 23
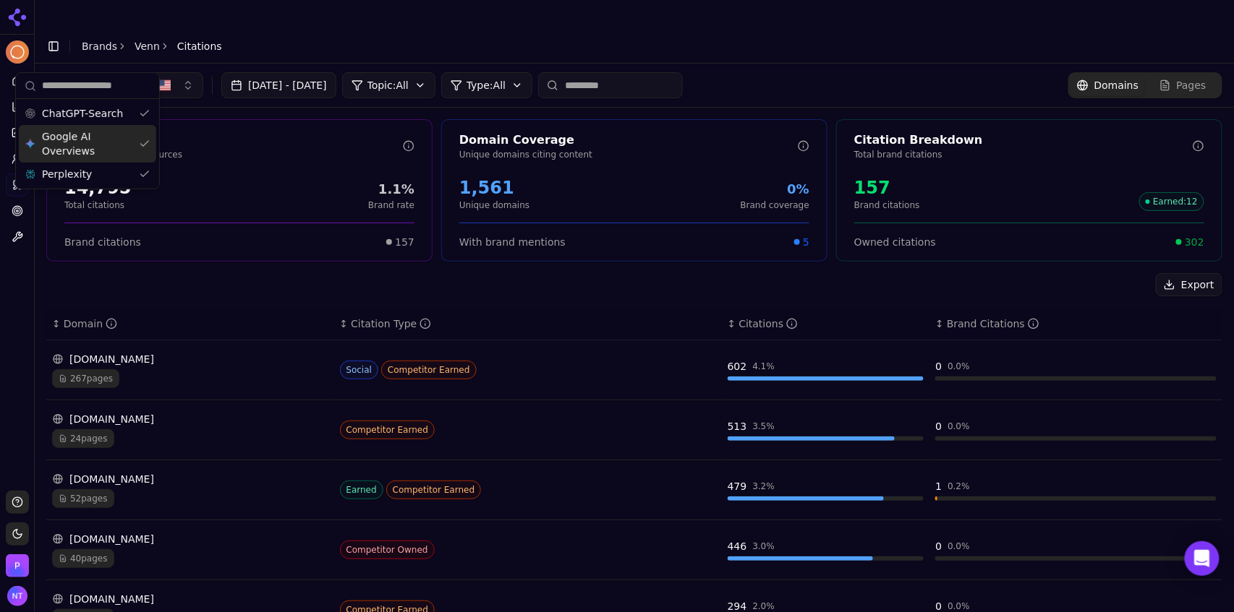
click at [82, 142] on span "Google AI Overviews" at bounding box center [87, 143] width 91 height 29
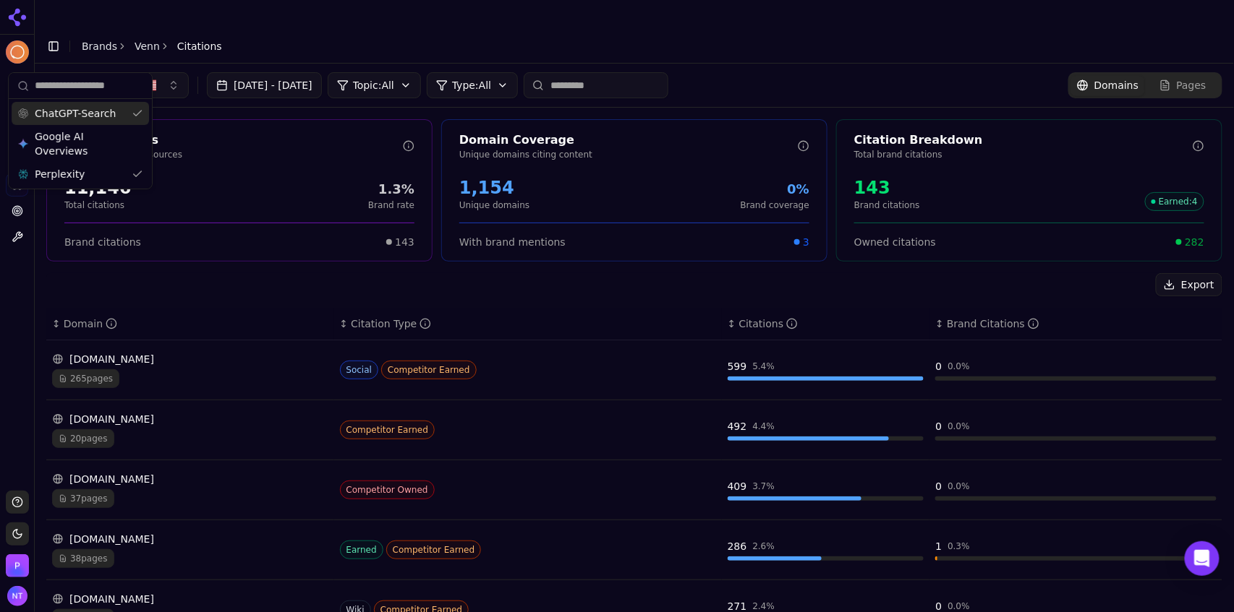
click at [85, 122] on div "ChatGPT-Search" at bounding box center [80, 113] width 137 height 23
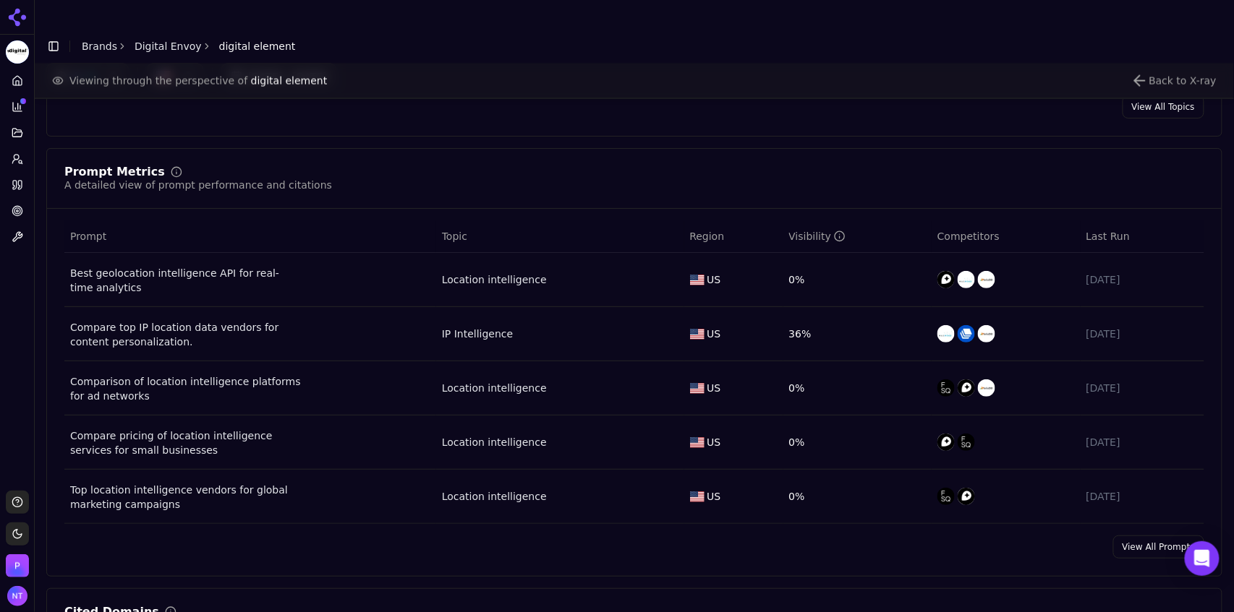
scroll to position [890, 0]
click at [1145, 534] on link "View All Prompts" at bounding box center [1158, 545] width 91 height 23
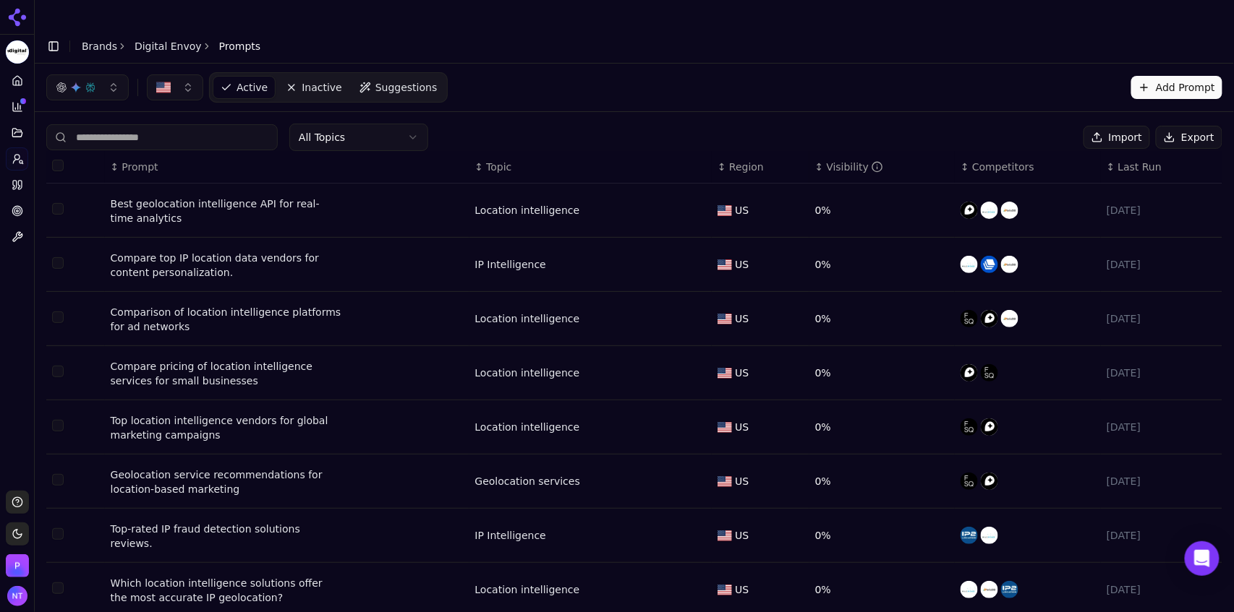
click at [103, 74] on button "button" at bounding box center [87, 87] width 82 height 26
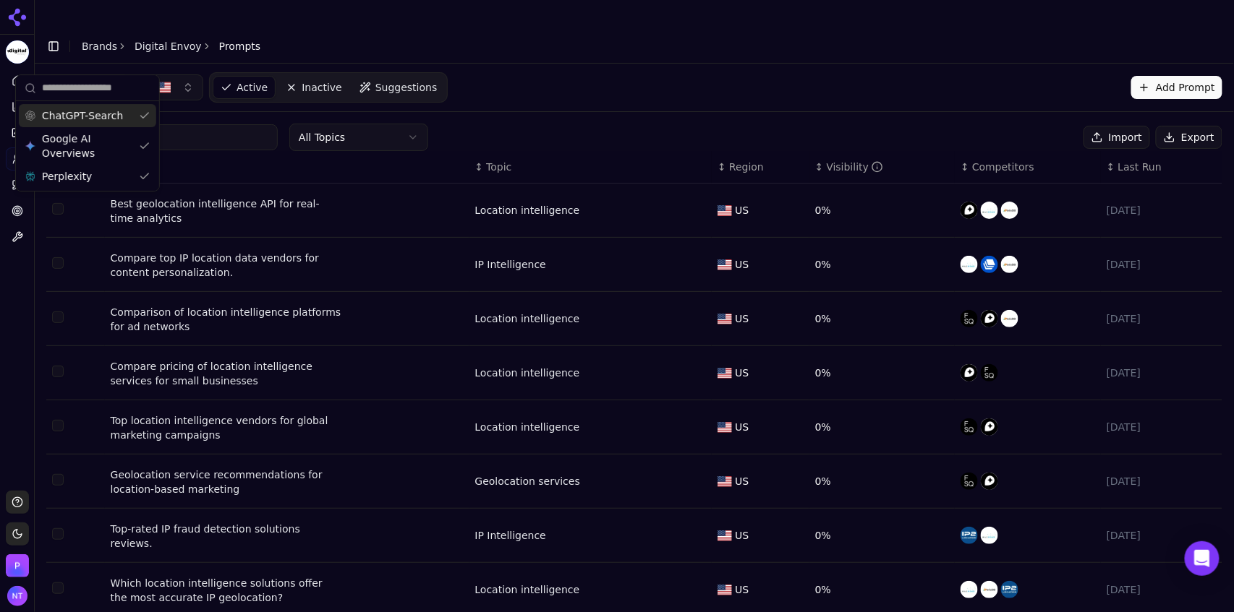
click at [103, 74] on button "button" at bounding box center [87, 87] width 82 height 26
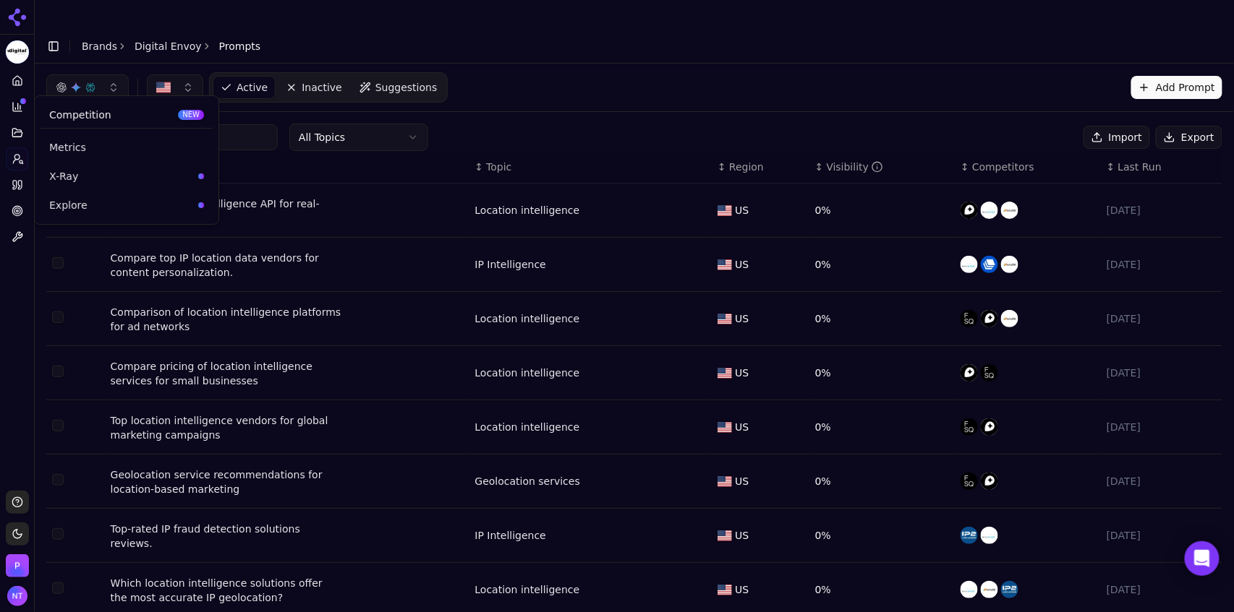
click at [55, 171] on span "X-Ray" at bounding box center [120, 176] width 143 height 14
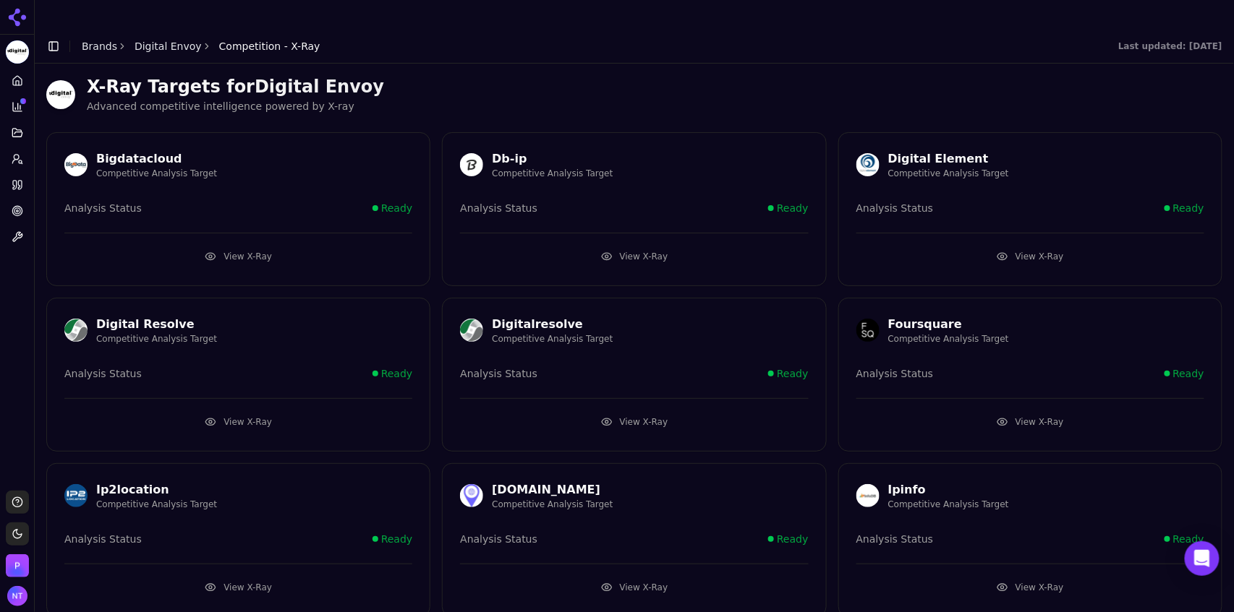
click at [1004, 245] on button "View X-Ray" at bounding box center [1030, 256] width 348 height 23
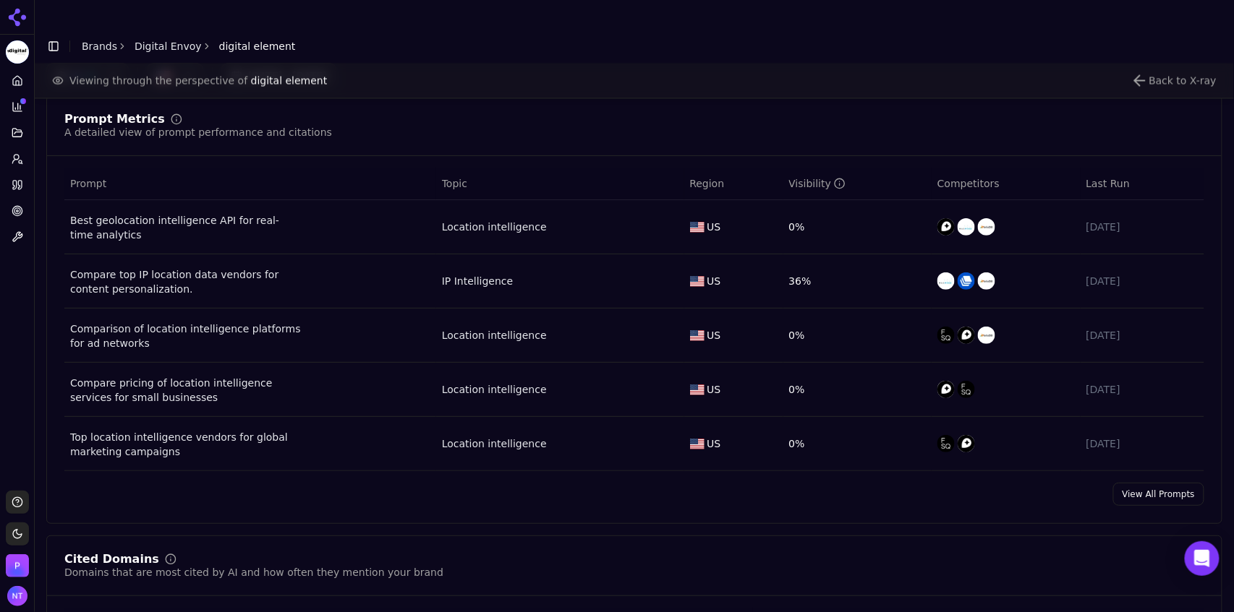
scroll to position [944, 0]
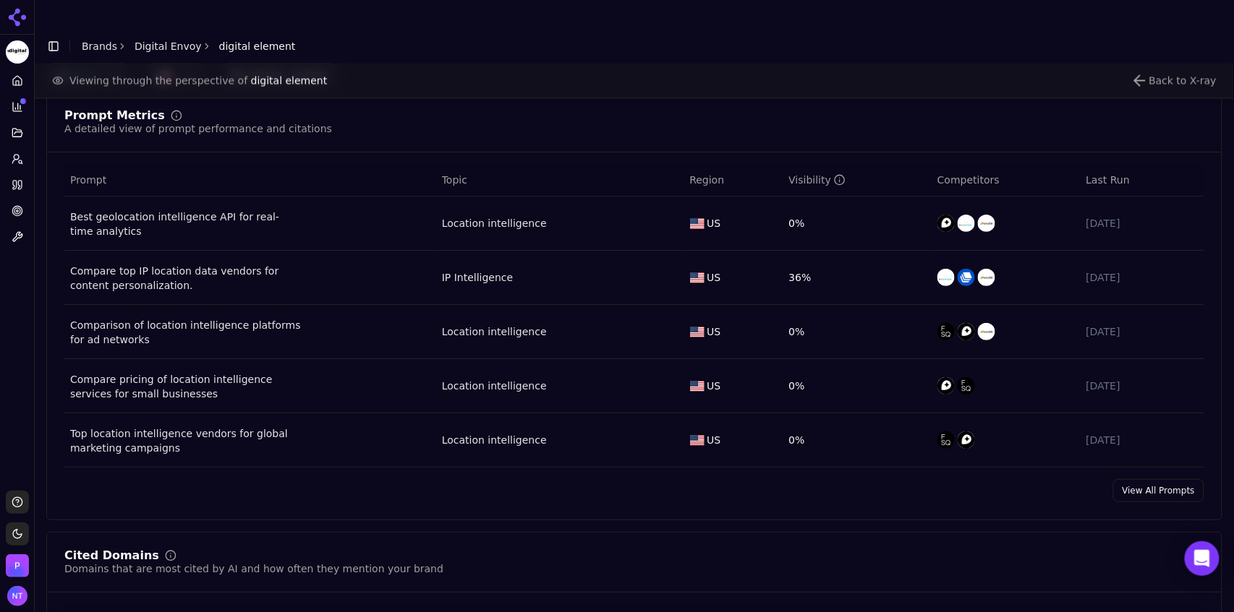
click at [1148, 479] on link "View All Prompts" at bounding box center [1158, 490] width 91 height 23
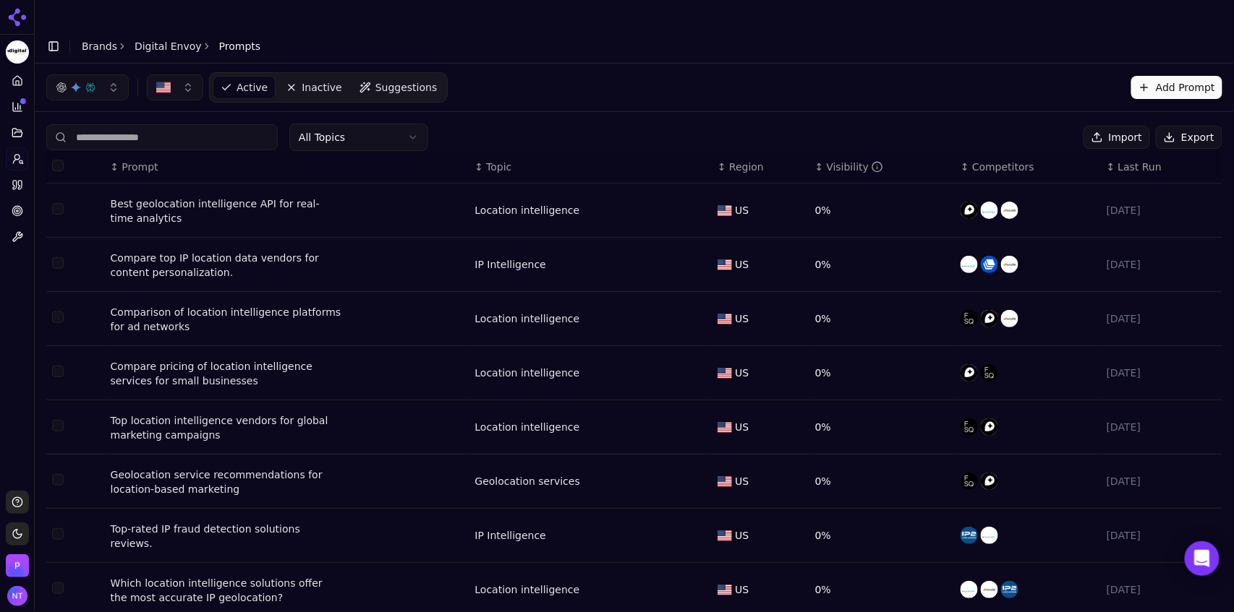
click at [847, 160] on div "Visibility" at bounding box center [854, 167] width 57 height 14
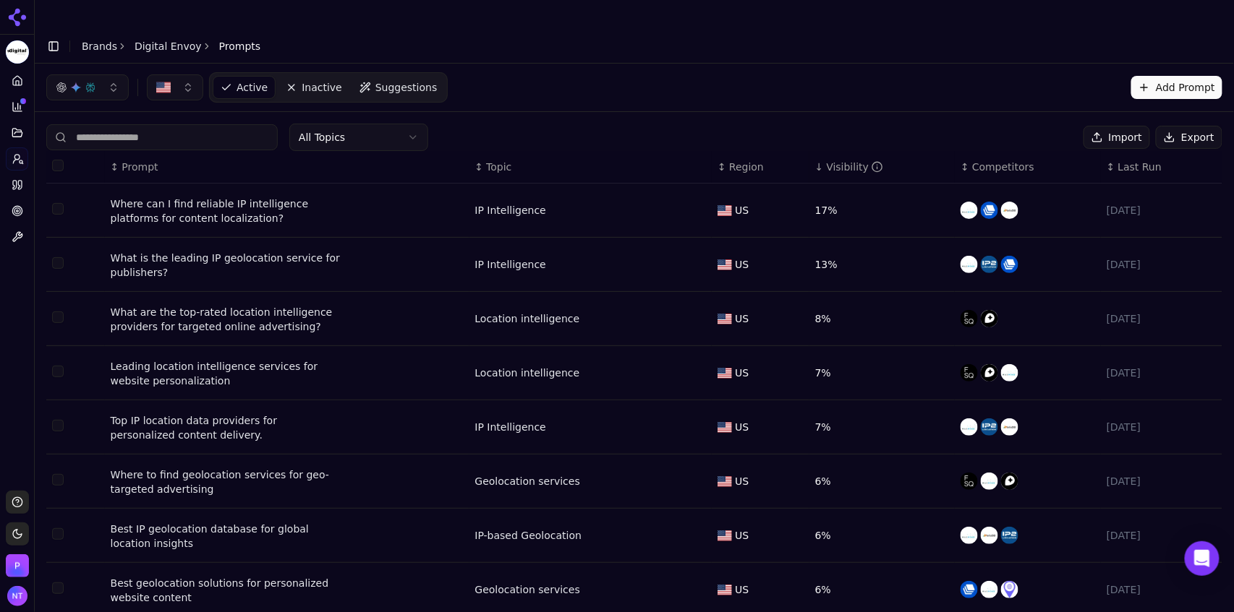
click at [158, 36] on div "Toggle Sidebar Brands Digital Envoy Prompts" at bounding box center [153, 46] width 237 height 20
click at [158, 39] on link "Digital Envoy" at bounding box center [167, 46] width 67 height 14
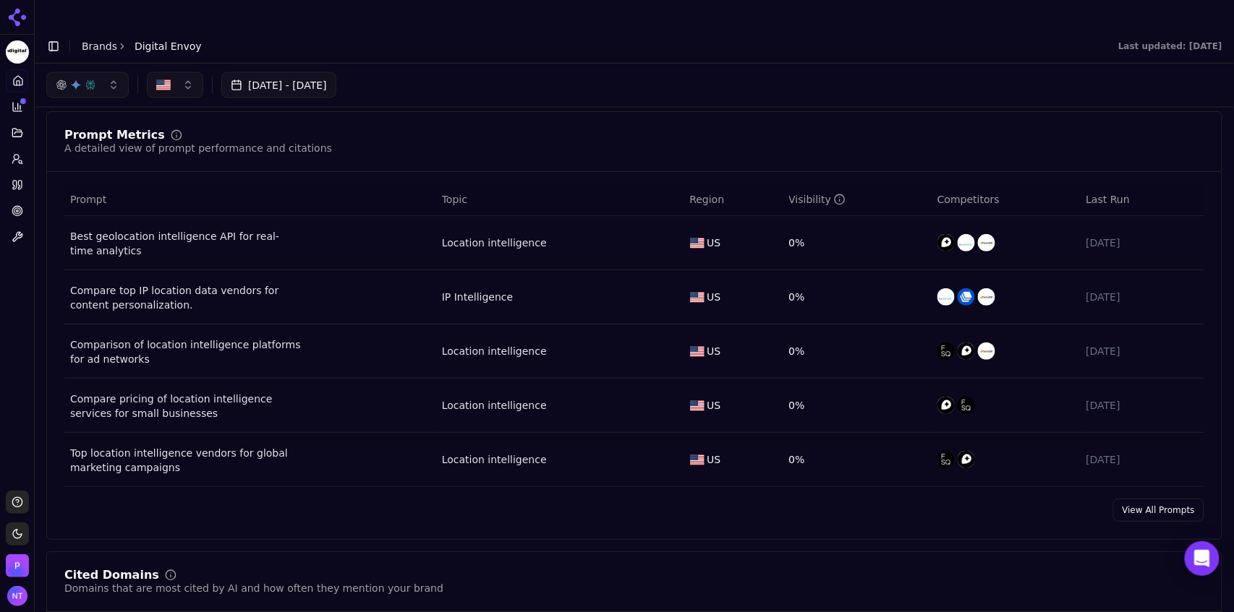
scroll to position [886, 0]
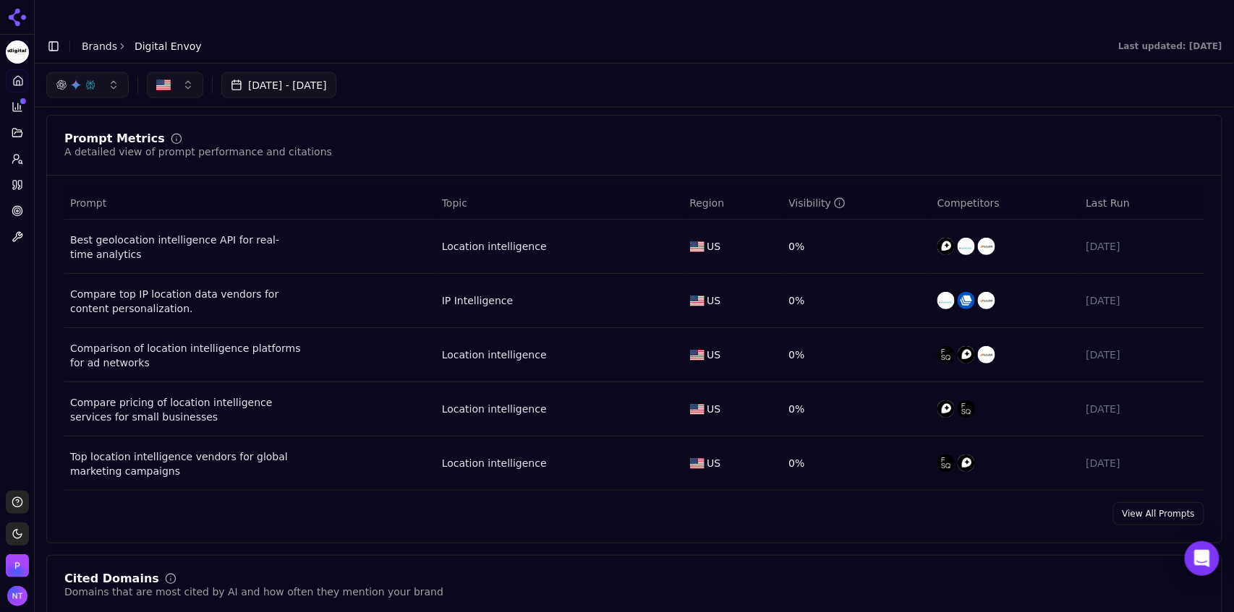
click at [1146, 503] on link "View All Prompts" at bounding box center [1158, 514] width 91 height 23
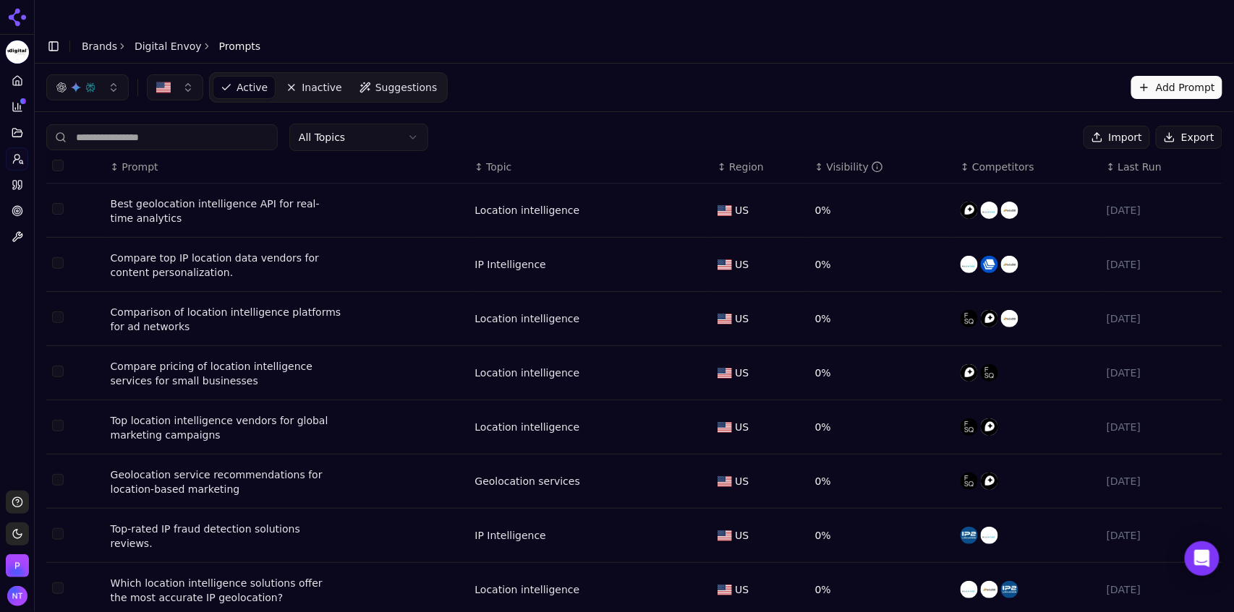
click at [1177, 126] on button "Export" at bounding box center [1188, 137] width 67 height 23
click at [148, 39] on link "Digital Envoy" at bounding box center [167, 46] width 67 height 14
